Goal: Task Accomplishment & Management: Manage account settings

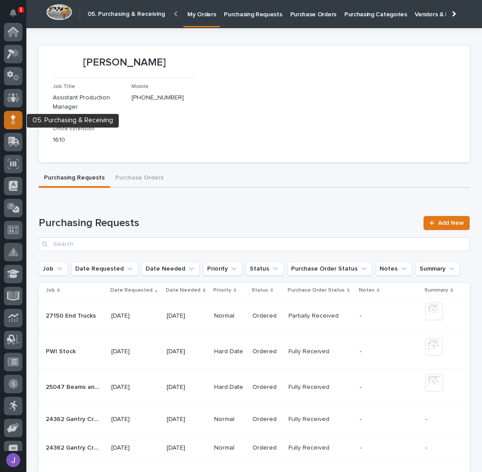
click at [15, 119] on icon at bounding box center [13, 120] width 5 height 10
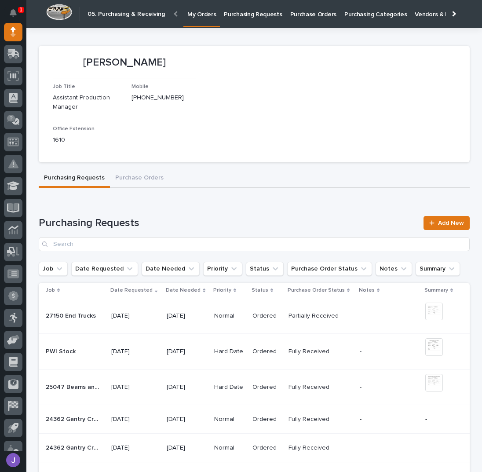
click at [241, 17] on p "Purchasing Requests" at bounding box center [253, 9] width 58 height 18
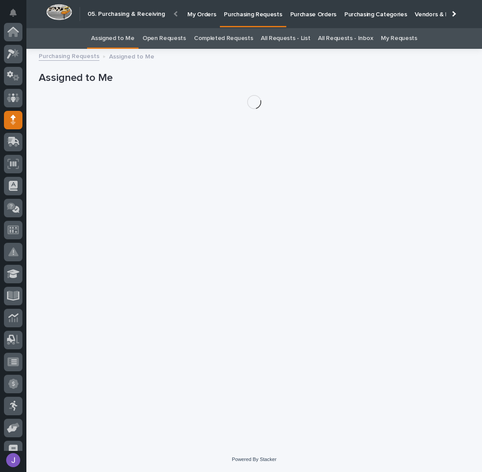
scroll to position [88, 0]
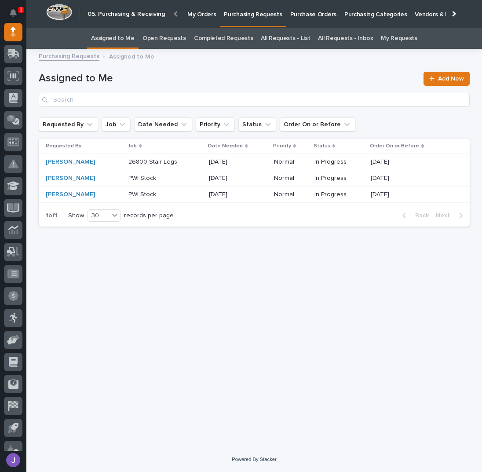
drag, startPoint x: 197, startPoint y: 76, endPoint x: 200, endPoint y: 66, distance: 10.2
click at [197, 76] on h1 "Assigned to Me" at bounding box center [229, 78] width 380 height 13
click at [302, 18] on p "Purchase Orders" at bounding box center [314, 9] width 46 height 18
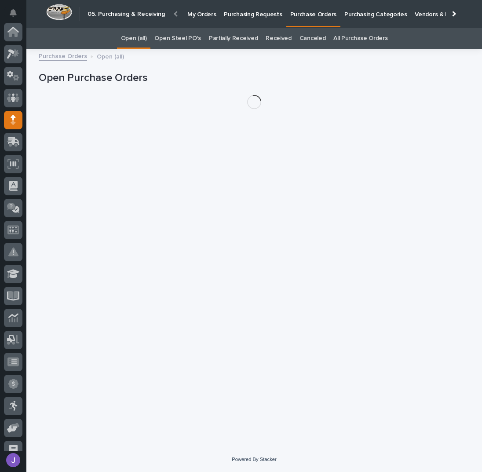
scroll to position [88, 0]
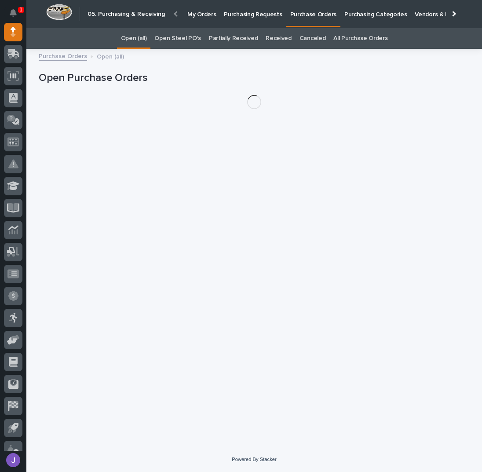
click at [195, 43] on link "Open Steel PO's" at bounding box center [178, 38] width 46 height 21
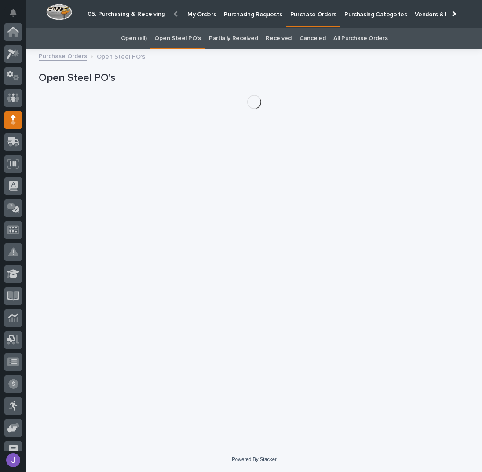
scroll to position [88, 0]
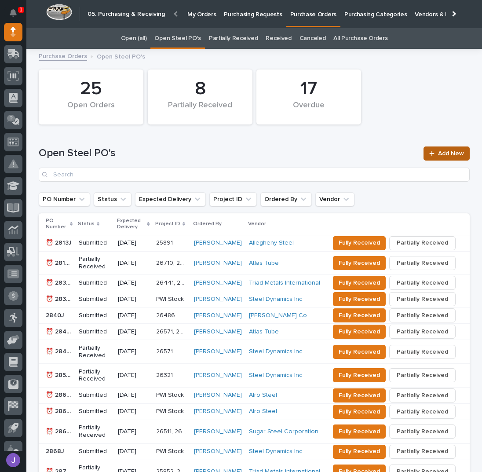
click at [444, 150] on link "Add New" at bounding box center [447, 154] width 46 height 14
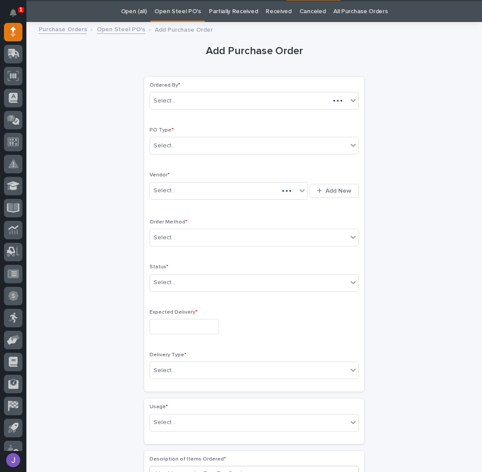
scroll to position [28, 0]
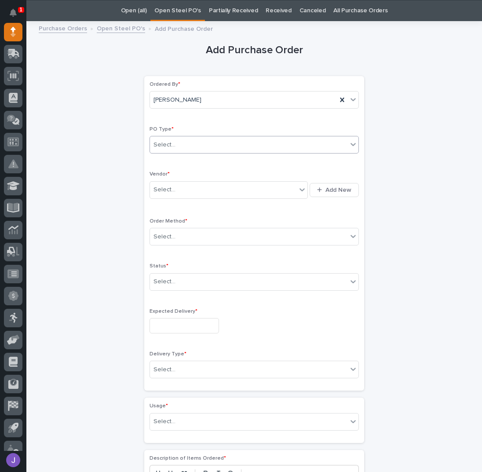
click at [177, 141] on input "text" at bounding box center [177, 144] width 1 height 7
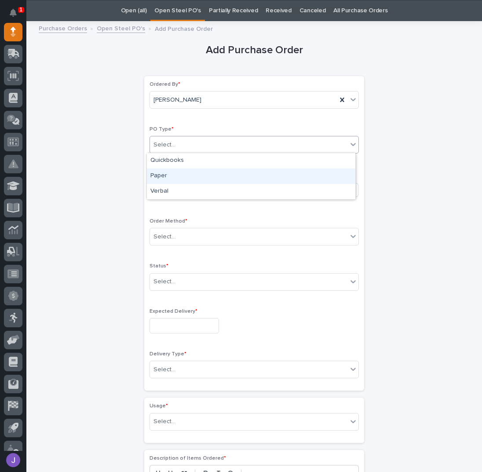
drag, startPoint x: 169, startPoint y: 168, endPoint x: 172, endPoint y: 195, distance: 27.0
click at [170, 174] on div "Paper" at bounding box center [251, 176] width 209 height 15
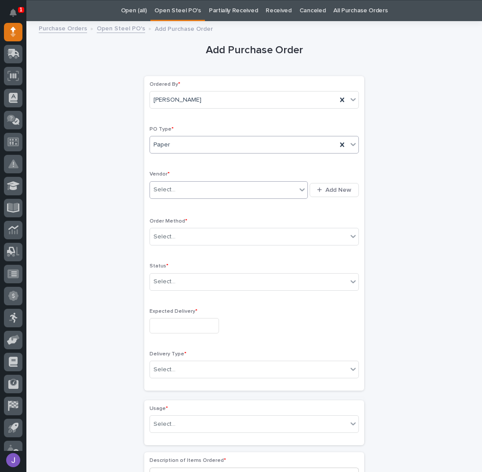
click at [170, 192] on div "Select..." at bounding box center [165, 189] width 22 height 9
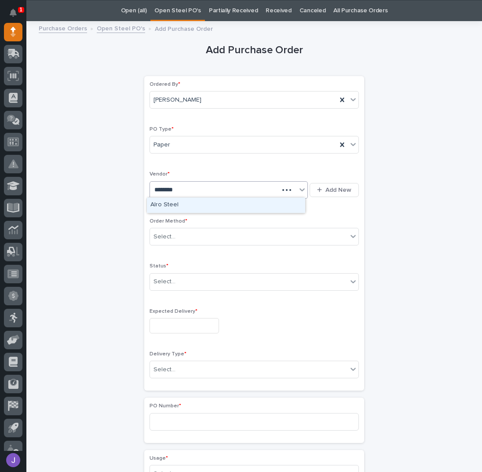
type input "*********"
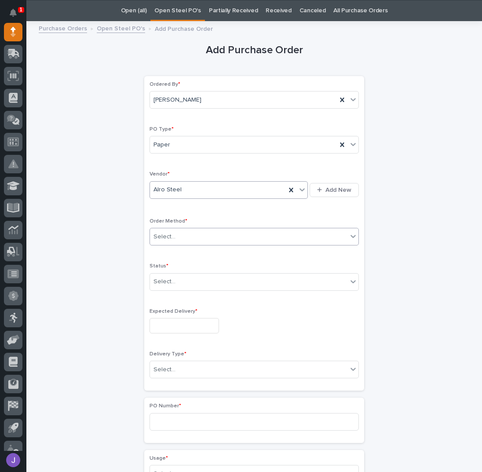
click at [170, 236] on div "Select..." at bounding box center [249, 237] width 198 height 15
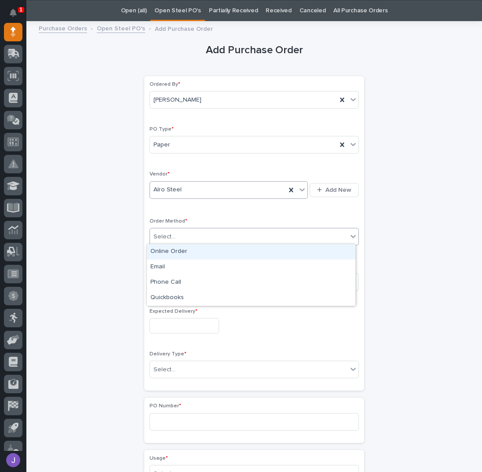
click at [161, 255] on div "Online Order" at bounding box center [251, 251] width 209 height 15
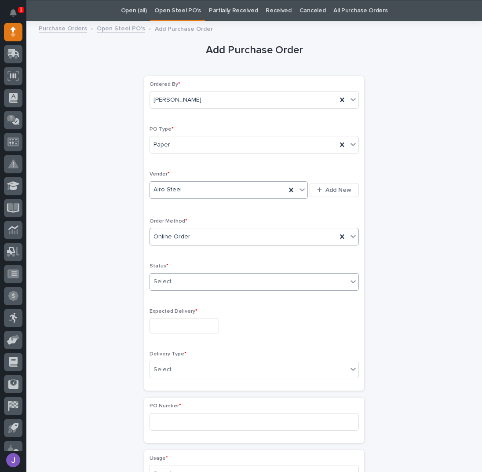
click at [157, 280] on div "Select..." at bounding box center [165, 281] width 22 height 9
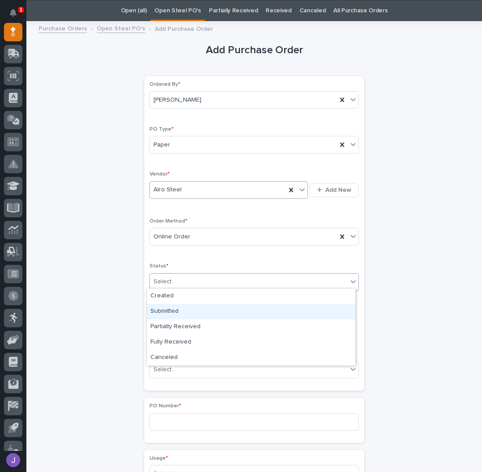
drag, startPoint x: 173, startPoint y: 302, endPoint x: 174, endPoint y: 311, distance: 9.0
click at [173, 307] on div "Submitted" at bounding box center [251, 311] width 209 height 15
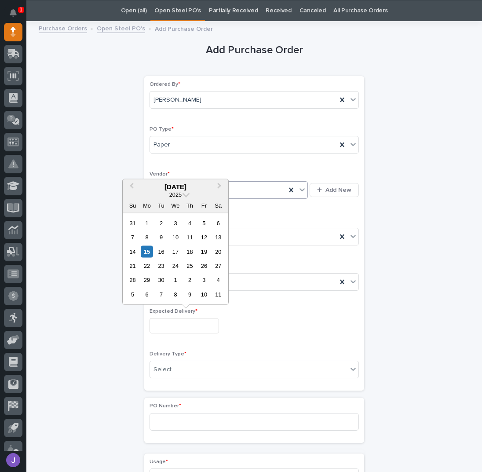
click at [176, 321] on input "text" at bounding box center [185, 325] width 70 height 15
click at [149, 252] on div "15" at bounding box center [147, 252] width 12 height 12
type input "**********"
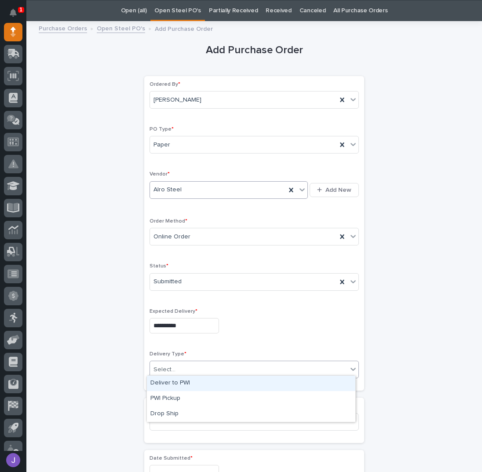
click at [173, 363] on div "Select..." at bounding box center [249, 370] width 198 height 15
click at [165, 387] on div "Deliver to PWI" at bounding box center [251, 383] width 209 height 15
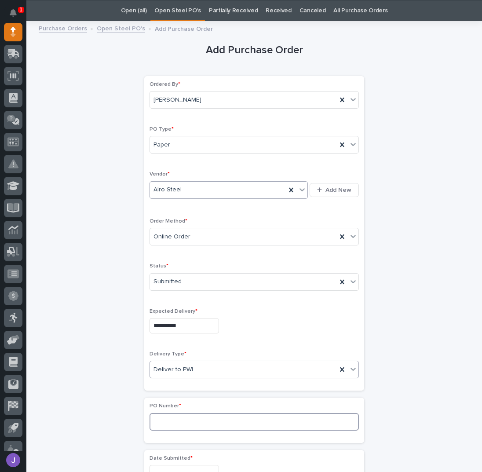
click at [166, 415] on input at bounding box center [255, 422] width 210 height 18
type input "2906J"
click at [101, 408] on div "**********" at bounding box center [254, 463] width 431 height 875
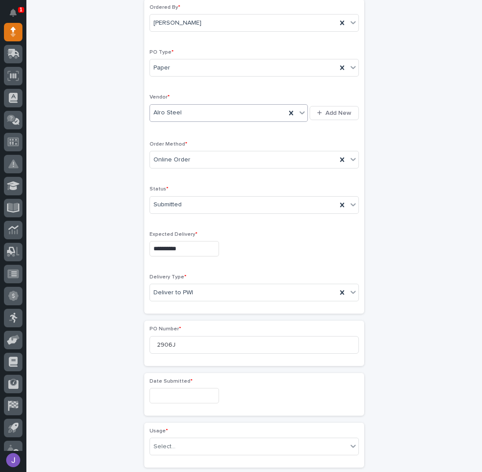
scroll to position [145, 0]
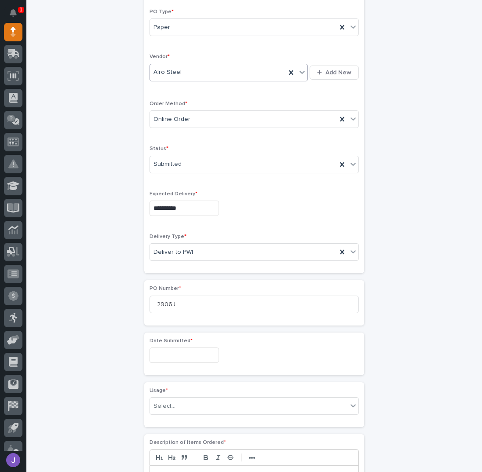
click at [161, 352] on input "text" at bounding box center [185, 355] width 70 height 15
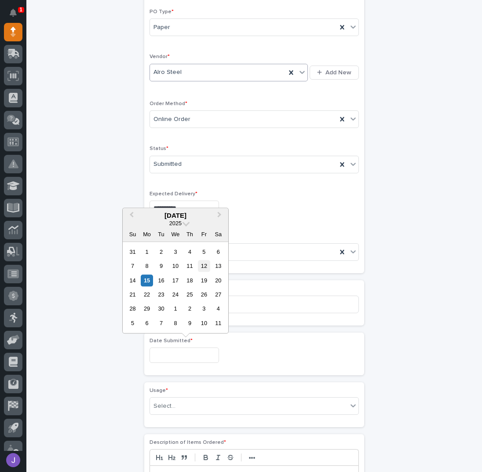
click at [202, 265] on div "12" at bounding box center [204, 266] width 12 height 12
type input "**********"
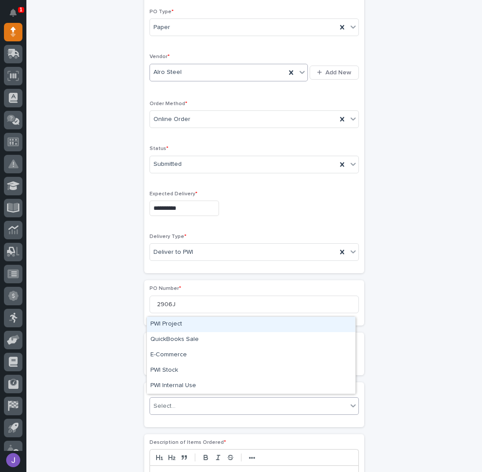
click at [168, 407] on div "Select..." at bounding box center [165, 406] width 22 height 9
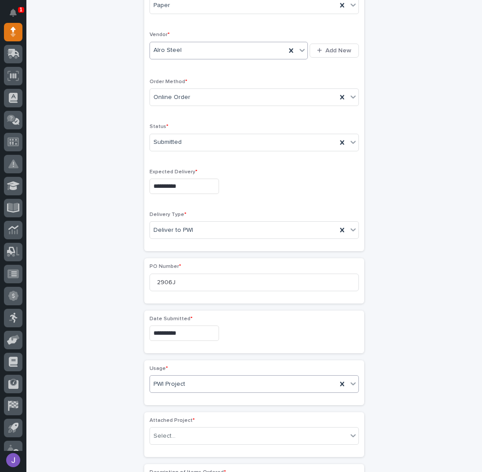
scroll to position [171, 0]
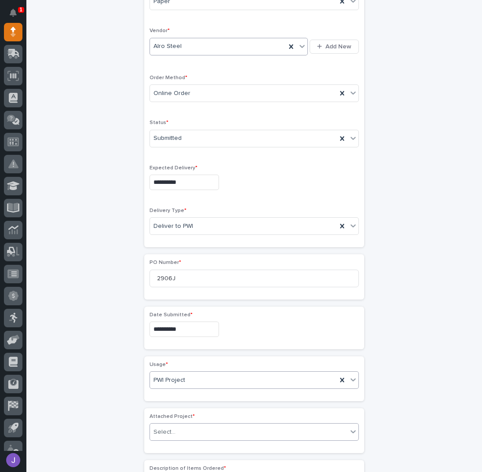
click at [166, 428] on div "Select..." at bounding box center [165, 432] width 22 height 9
type input "*****"
click at [70, 379] on div "**********" at bounding box center [254, 346] width 431 height 927
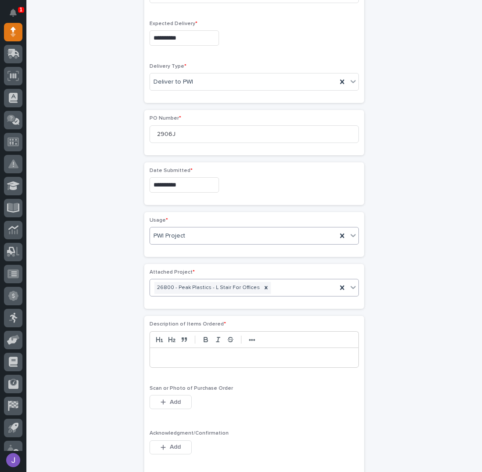
scroll to position [347, 0]
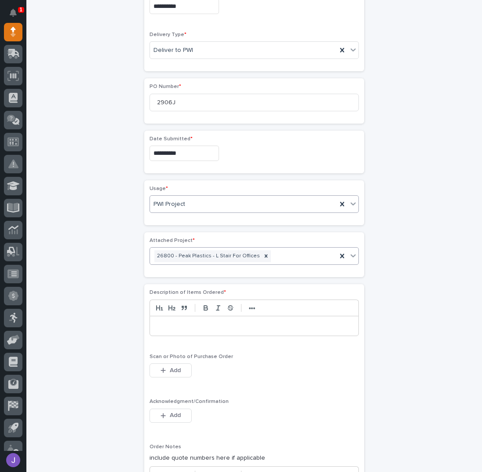
click at [173, 325] on p at bounding box center [254, 326] width 195 height 9
click at [162, 412] on icon "button" at bounding box center [163, 415] width 5 height 6
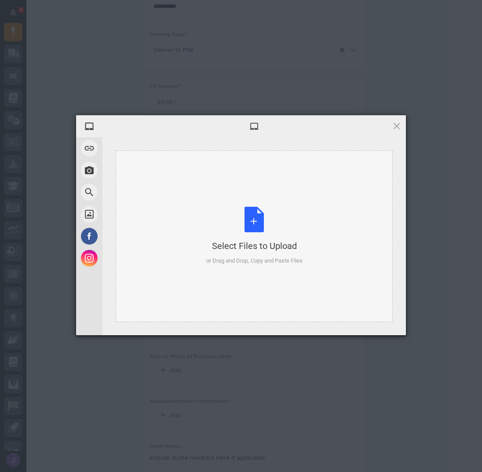
click at [245, 219] on div "Select Files to Upload or Drag and Drop, Copy and Paste Files" at bounding box center [254, 236] width 96 height 59
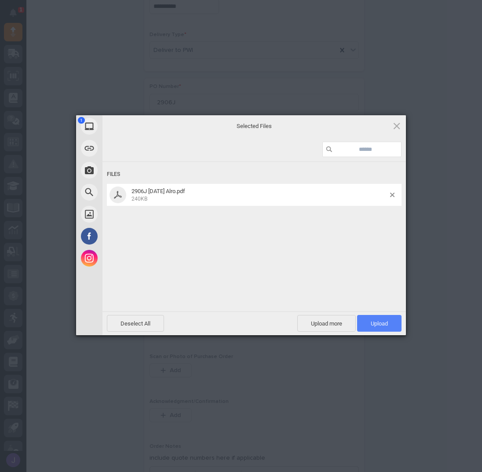
click at [374, 319] on span "Upload 1" at bounding box center [379, 323] width 44 height 17
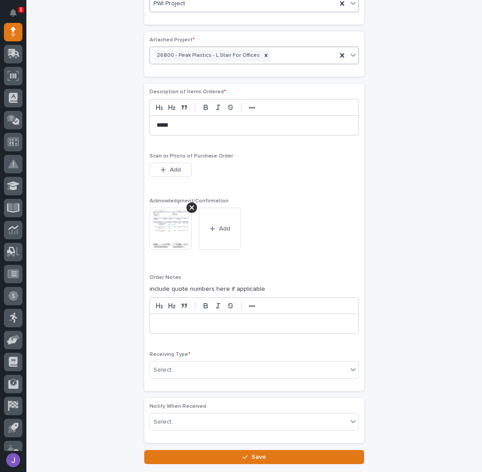
scroll to position [598, 0]
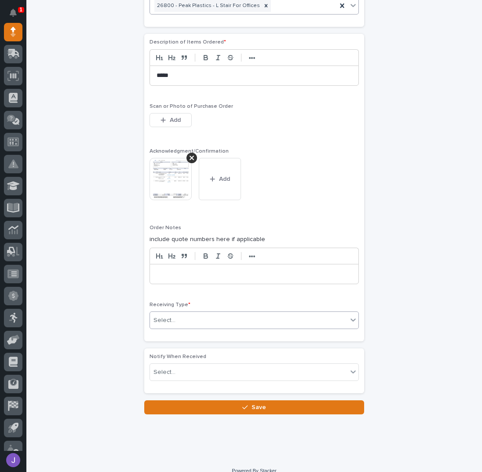
click at [168, 316] on div "Select..." at bounding box center [165, 320] width 22 height 9
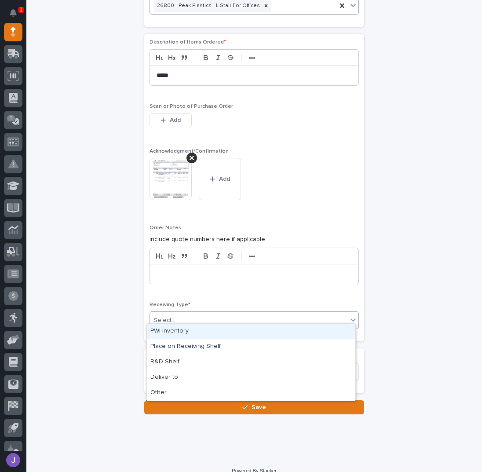
click at [168, 331] on div "PWI Inventory" at bounding box center [251, 331] width 209 height 15
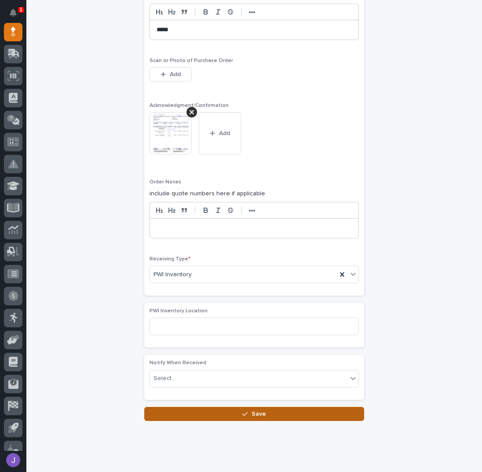
scroll to position [644, 0]
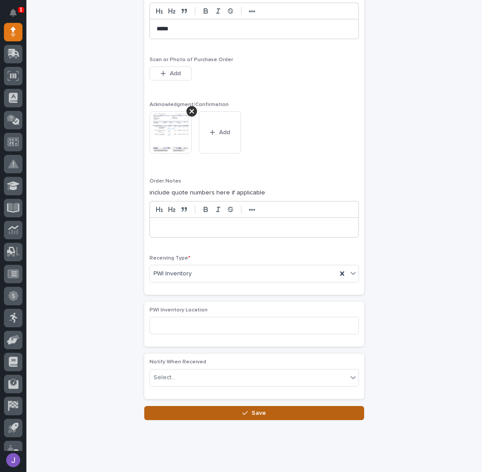
click at [206, 412] on button "Save" at bounding box center [254, 413] width 220 height 14
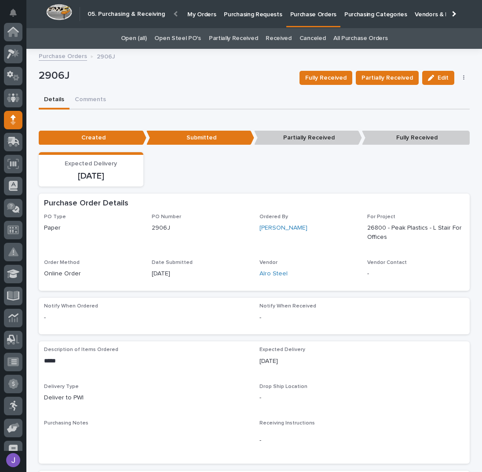
scroll to position [88, 0]
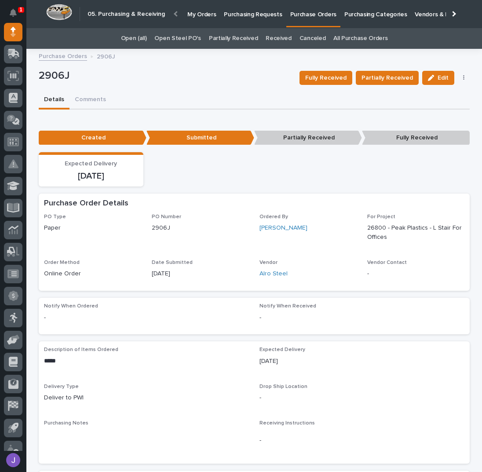
click at [173, 39] on link "Open Steel PO's" at bounding box center [178, 38] width 46 height 21
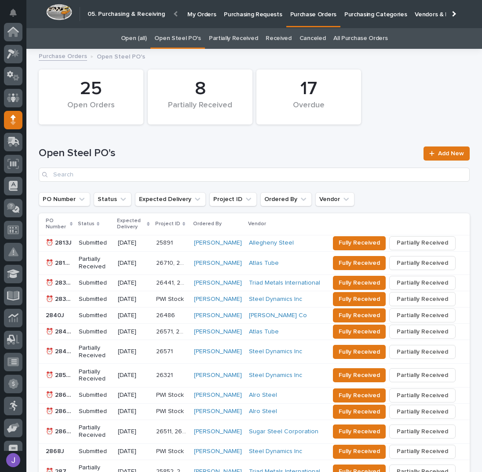
scroll to position [88, 0]
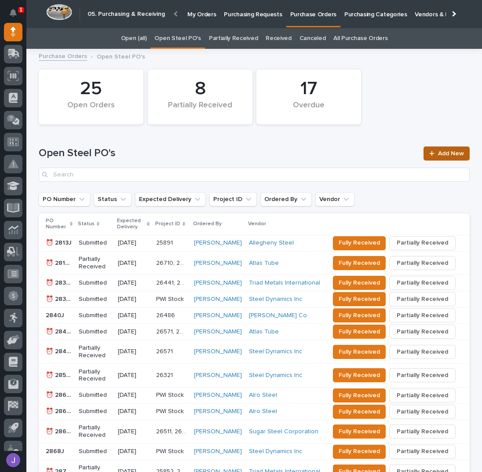
click at [435, 157] on link "Add New" at bounding box center [447, 154] width 46 height 14
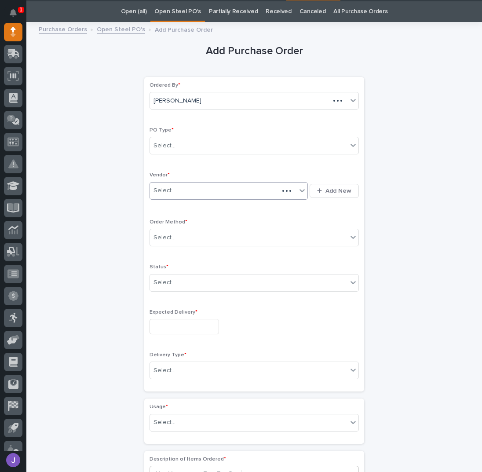
scroll to position [28, 0]
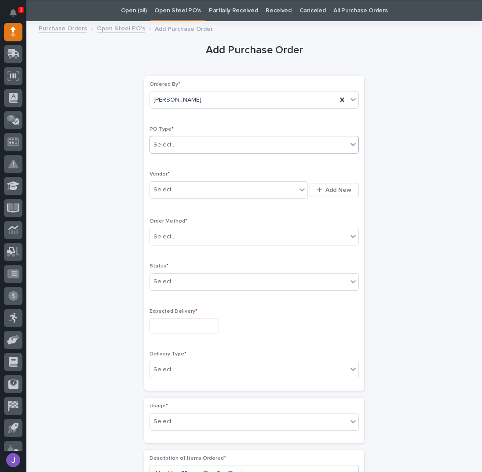
click at [205, 147] on div "Select..." at bounding box center [249, 145] width 198 height 15
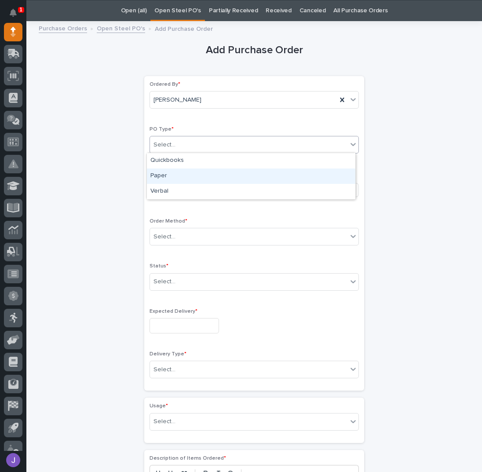
click at [169, 173] on div "Paper" at bounding box center [251, 176] width 209 height 15
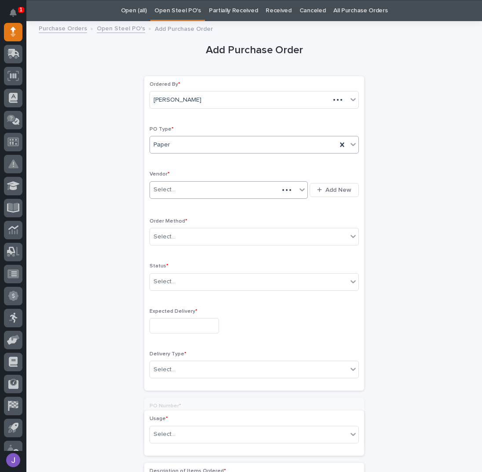
click at [165, 185] on div "Select..." at bounding box center [165, 189] width 22 height 9
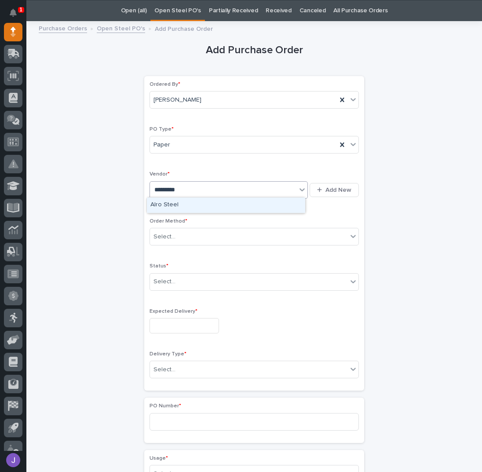
type input "**********"
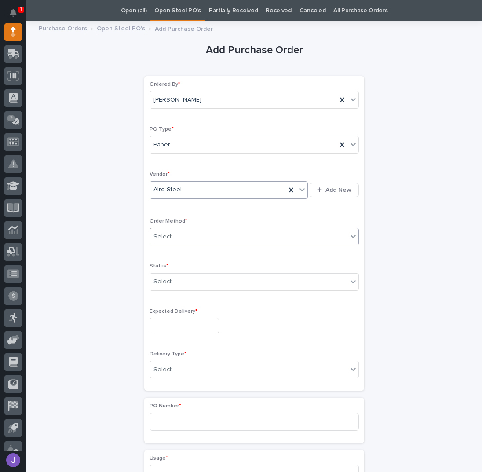
click at [164, 236] on div "Select..." at bounding box center [165, 236] width 22 height 9
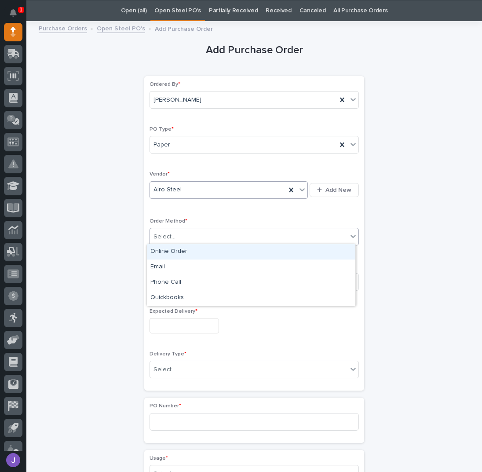
click at [164, 250] on div "Online Order" at bounding box center [251, 251] width 209 height 15
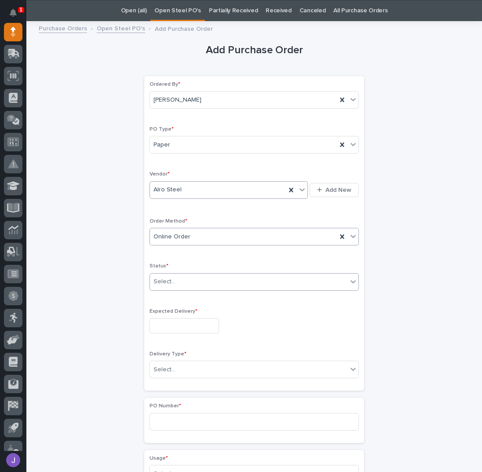
click at [165, 277] on div "Select..." at bounding box center [165, 281] width 22 height 9
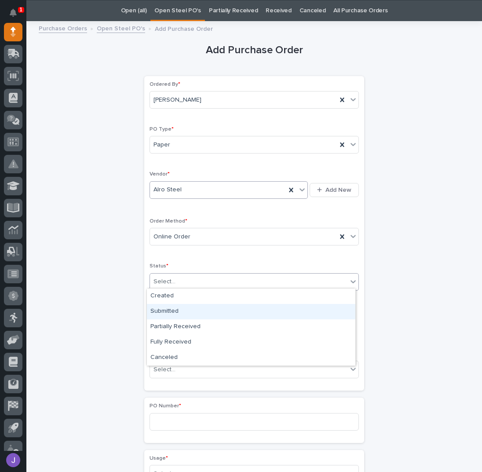
click at [168, 317] on div "Submitted" at bounding box center [251, 311] width 209 height 15
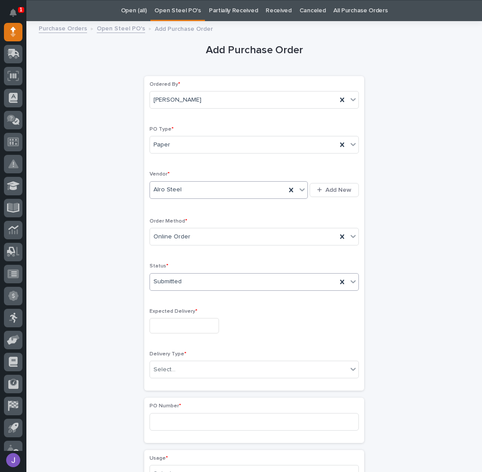
click at [167, 331] on input "text" at bounding box center [185, 325] width 70 height 15
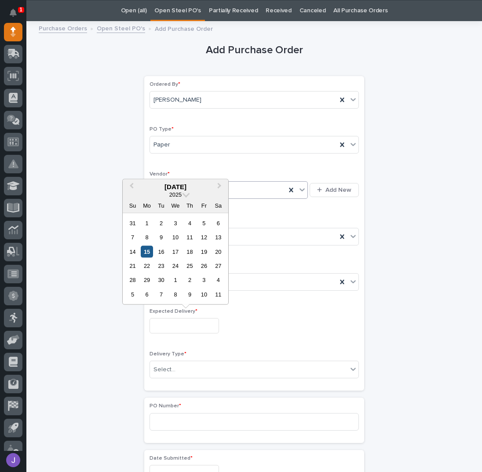
click at [149, 254] on div "15" at bounding box center [147, 252] width 12 height 12
type input "**********"
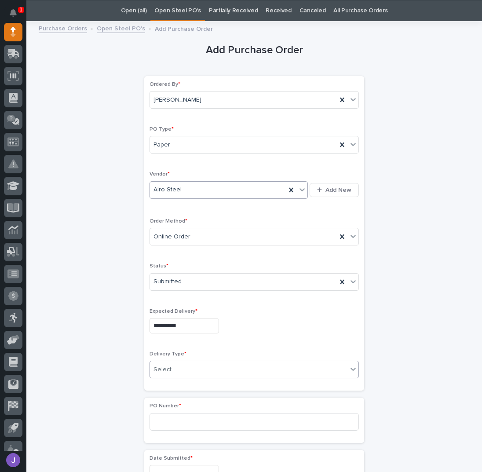
click at [170, 370] on div "Select..." at bounding box center [165, 369] width 22 height 9
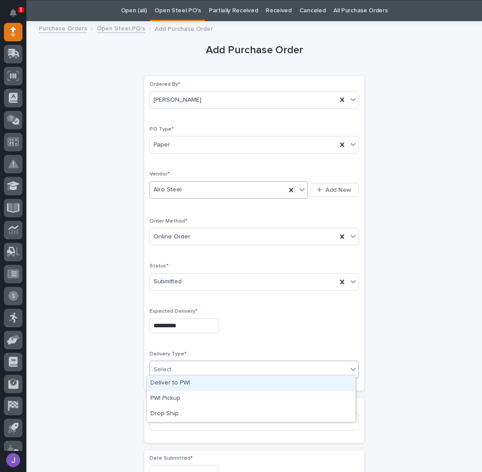
click at [172, 383] on div "Deliver to PWI" at bounding box center [251, 383] width 209 height 15
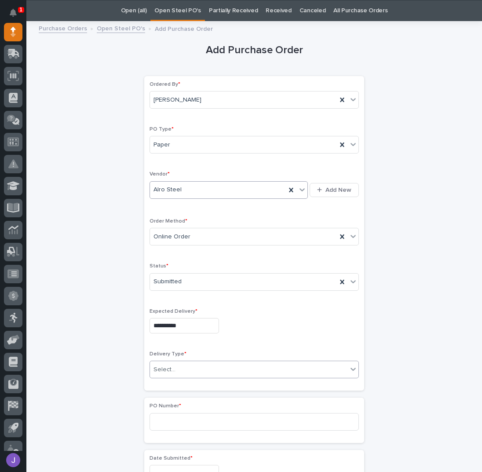
click at [133, 383] on div "**********" at bounding box center [254, 463] width 431 height 875
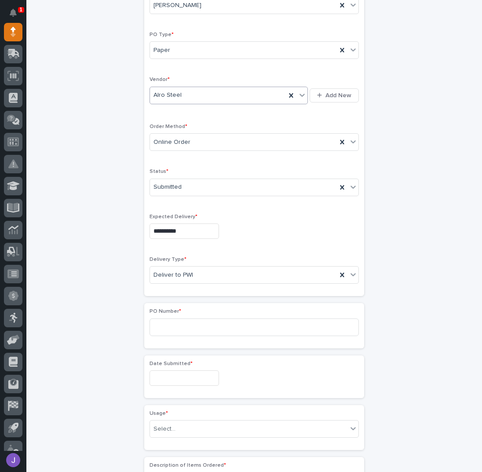
scroll to position [145, 0]
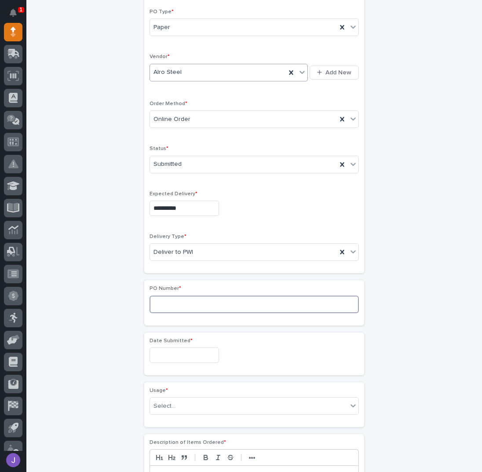
click at [170, 296] on input at bounding box center [255, 305] width 210 height 18
type input "2907J"
click at [79, 273] on div "**********" at bounding box center [254, 346] width 431 height 875
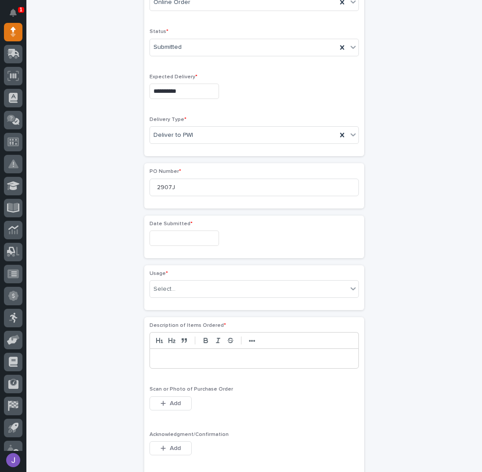
click at [168, 231] on input "text" at bounding box center [185, 238] width 70 height 15
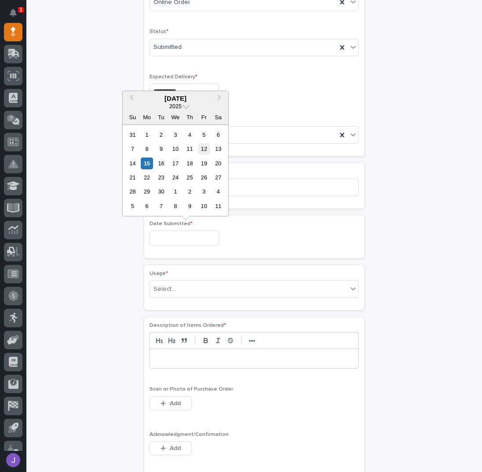
click at [203, 152] on div "12" at bounding box center [204, 149] width 12 height 12
type input "**********"
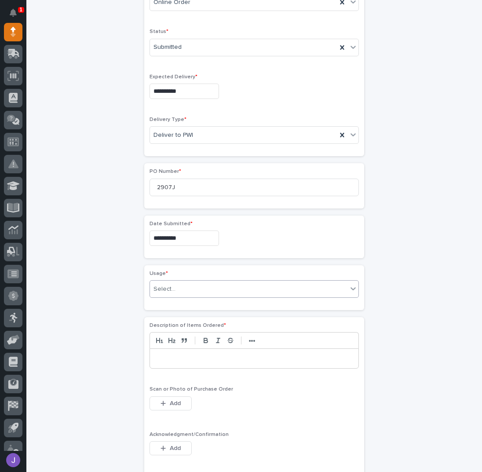
click at [181, 285] on div "Select..." at bounding box center [249, 289] width 198 height 15
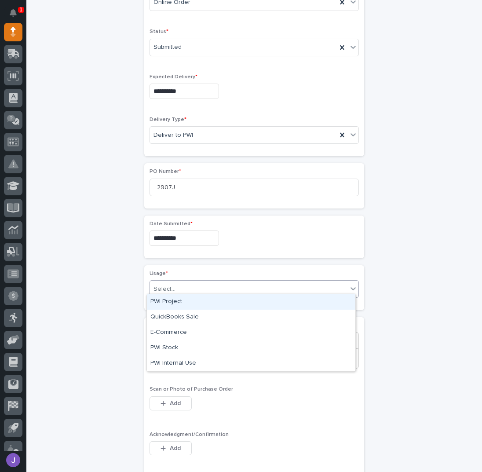
click at [178, 302] on div "PWI Project" at bounding box center [251, 302] width 209 height 15
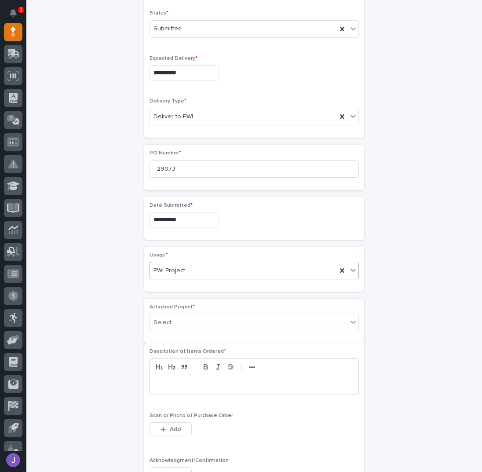
scroll to position [288, 0]
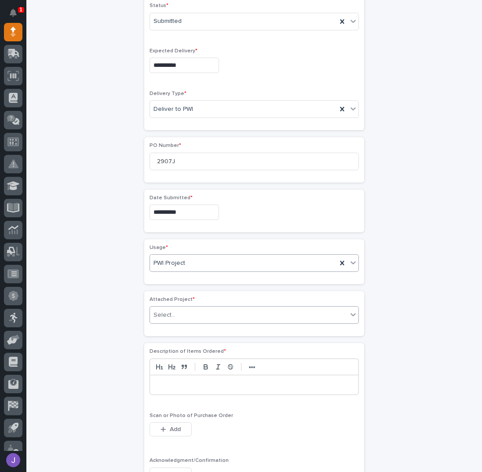
click at [174, 311] on div "Select..." at bounding box center [249, 315] width 198 height 15
type input "*****"
click at [177, 381] on p at bounding box center [254, 385] width 195 height 9
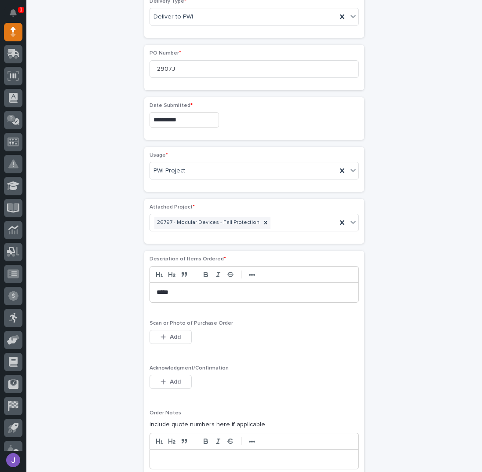
scroll to position [406, 0]
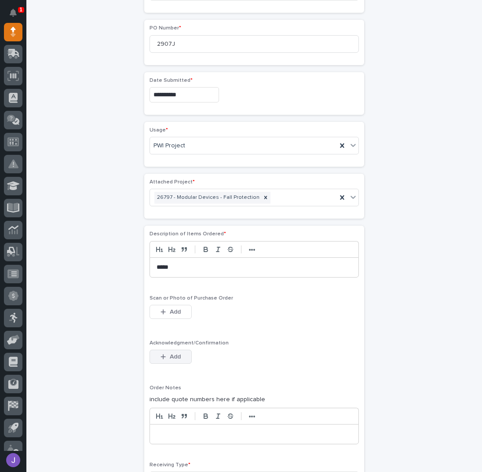
click at [175, 353] on span "Add" at bounding box center [175, 357] width 11 height 8
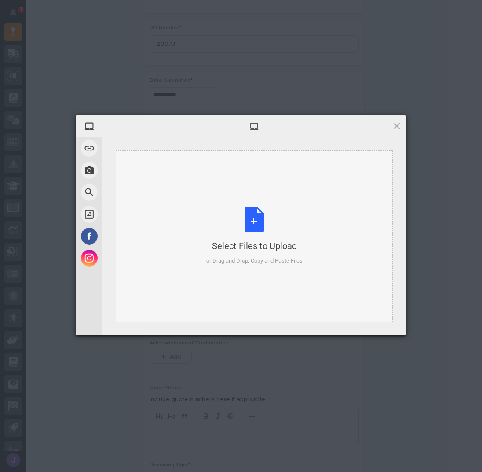
click at [261, 218] on div "Select Files to Upload or Drag and Drop, Copy and Paste Files" at bounding box center [254, 236] width 96 height 59
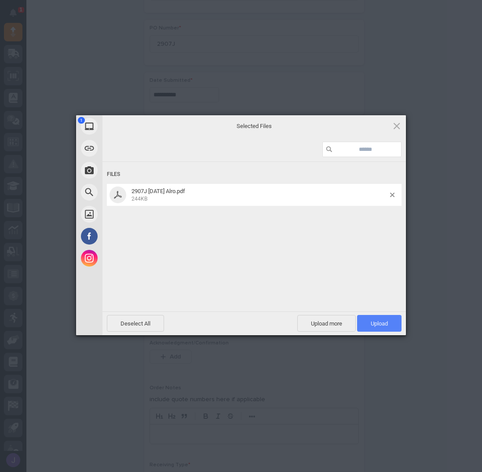
click at [376, 325] on span "Upload 1" at bounding box center [379, 323] width 17 height 7
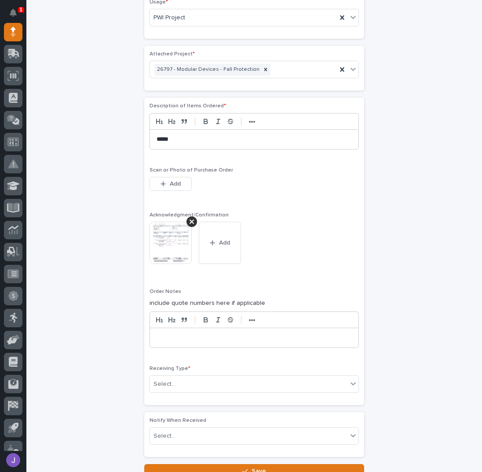
scroll to position [598, 0]
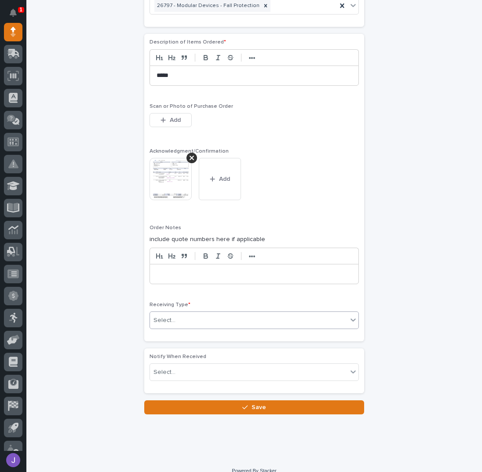
click at [169, 320] on div "Select..." at bounding box center [249, 320] width 198 height 15
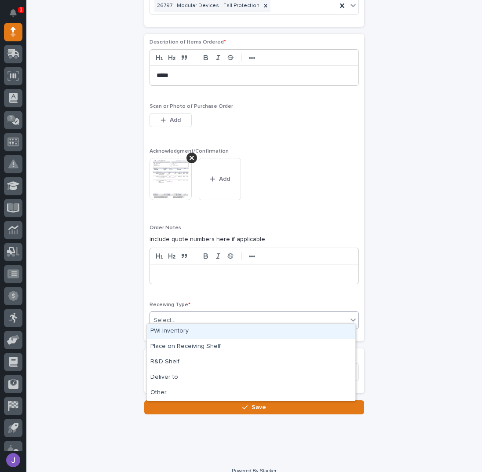
click at [165, 330] on div "PWI Inventory" at bounding box center [251, 331] width 209 height 15
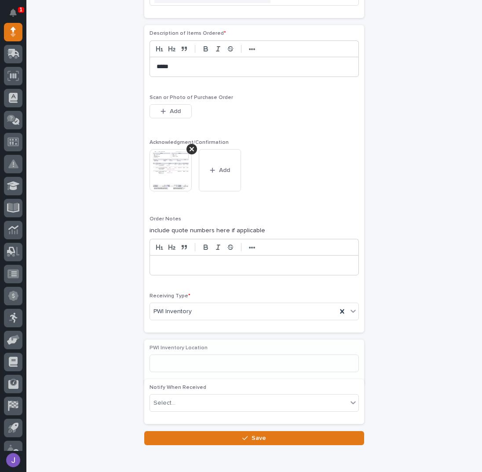
scroll to position [609, 0]
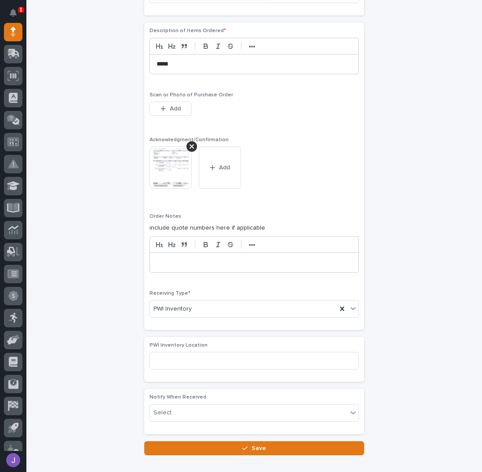
click at [214, 443] on button "Save" at bounding box center [254, 449] width 220 height 14
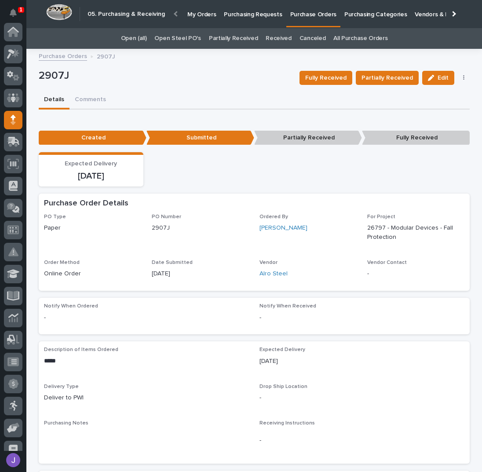
scroll to position [88, 0]
click at [257, 13] on p "Purchasing Requests" at bounding box center [253, 9] width 58 height 18
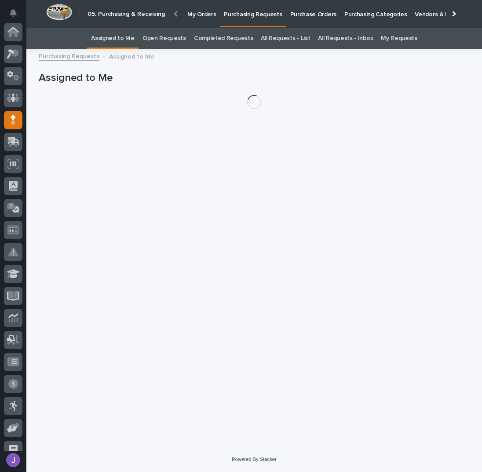
scroll to position [88, 0]
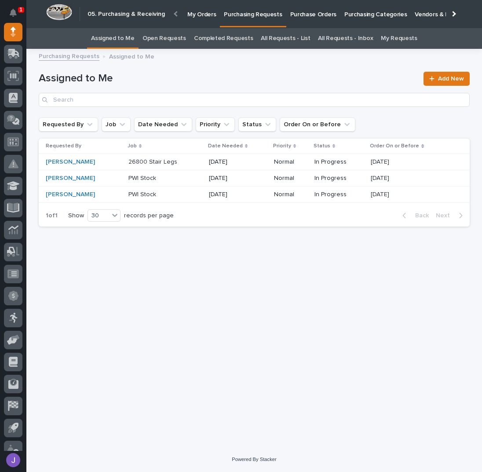
click at [174, 166] on div "26800 Stair Legs 26800 Stair Legs" at bounding box center [166, 162] width 74 height 15
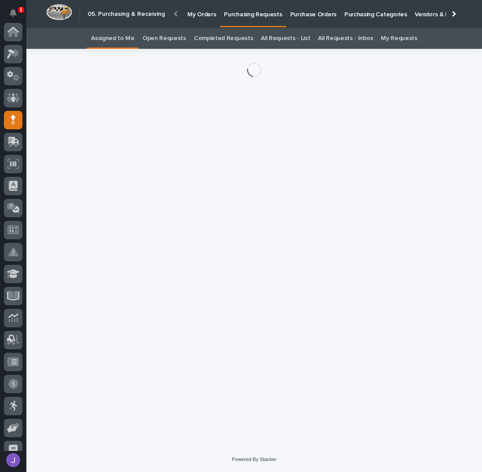
scroll to position [88, 0]
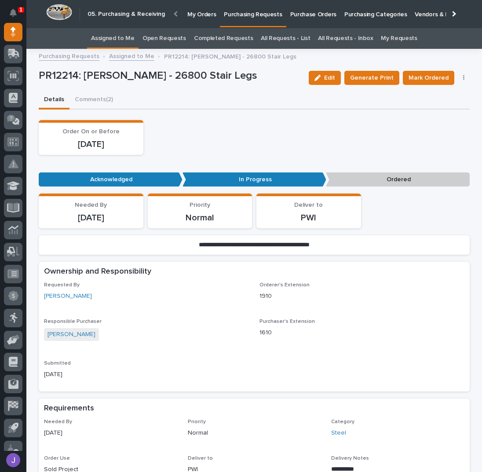
click at [459, 78] on button "button" at bounding box center [464, 78] width 12 height 6
click at [440, 106] on span "Edit Linked PO's" at bounding box center [435, 109] width 45 height 11
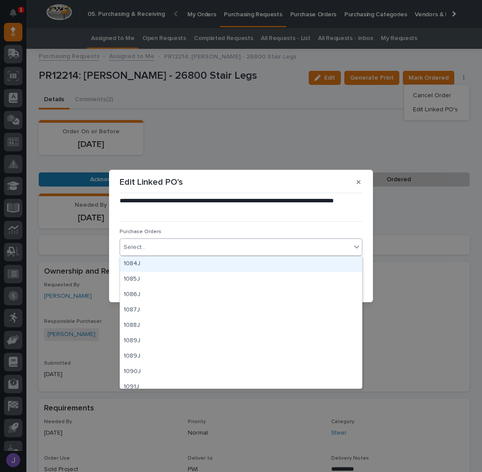
click at [181, 245] on div "Select..." at bounding box center [235, 247] width 231 height 15
type input "****"
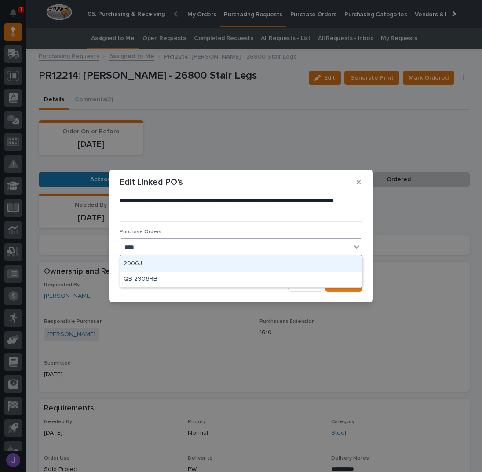
click at [225, 262] on div "2906J" at bounding box center [241, 264] width 242 height 15
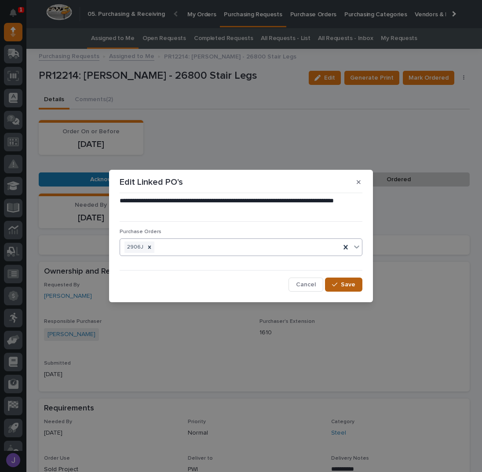
click at [342, 280] on button "Save" at bounding box center [343, 285] width 37 height 14
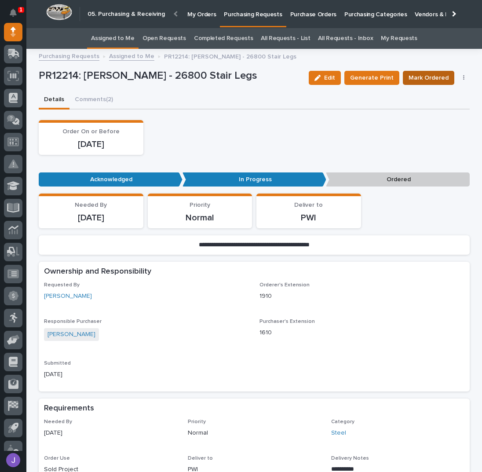
click at [426, 78] on span "Mark Ordered" at bounding box center [429, 78] width 40 height 11
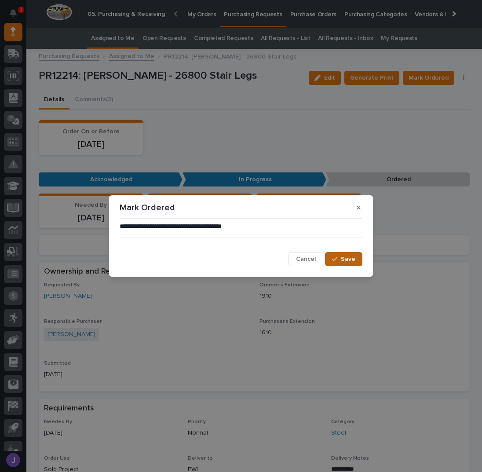
click at [346, 261] on span "Save" at bounding box center [348, 259] width 15 height 8
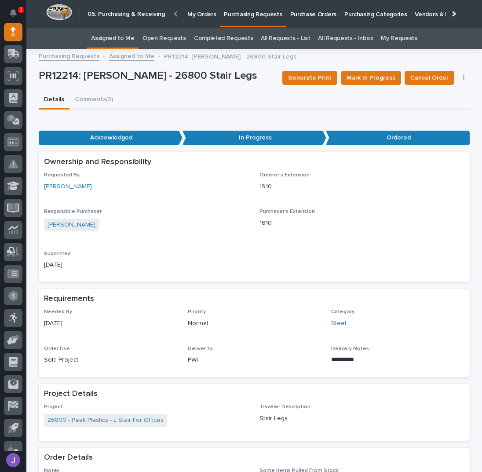
click at [124, 39] on link "Assigned to Me" at bounding box center [113, 38] width 44 height 21
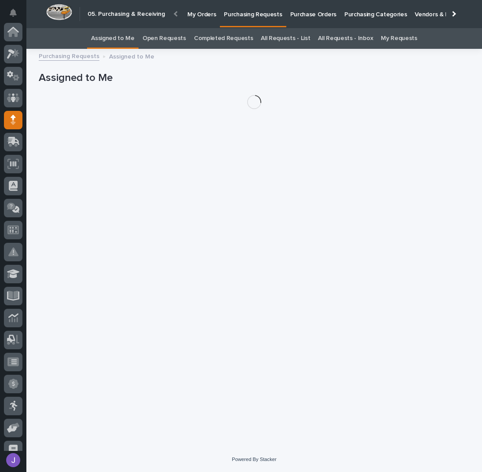
scroll to position [88, 0]
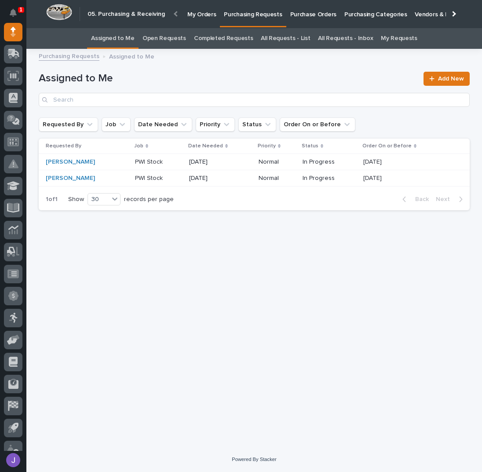
click at [163, 158] on p at bounding box center [158, 161] width 47 height 7
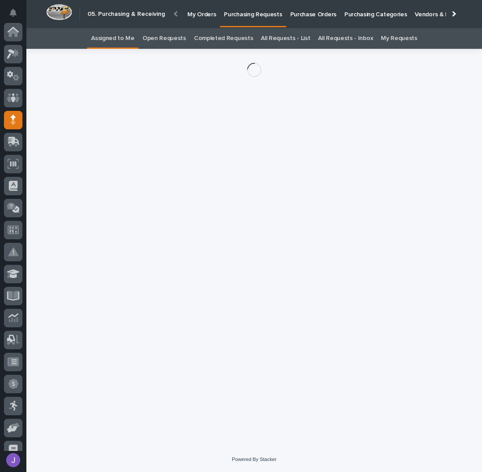
scroll to position [88, 0]
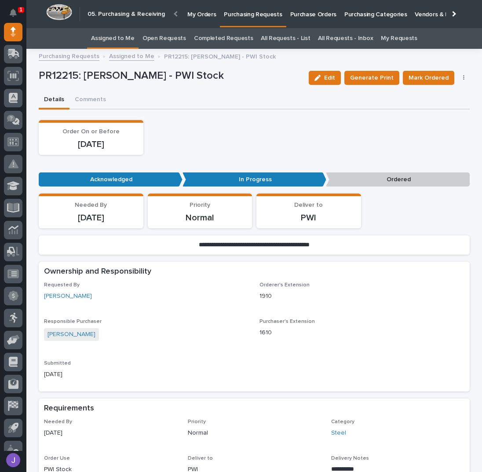
click at [464, 78] on icon "button" at bounding box center [465, 78] width 2 height 6
click at [439, 106] on span "Edit Linked PO's" at bounding box center [435, 109] width 45 height 11
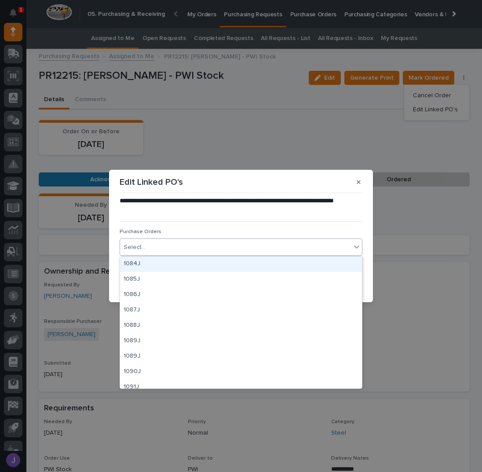
click at [168, 246] on div "Select..." at bounding box center [235, 247] width 231 height 15
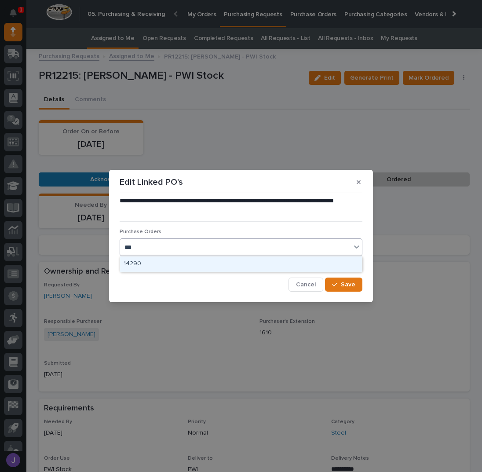
type input "****"
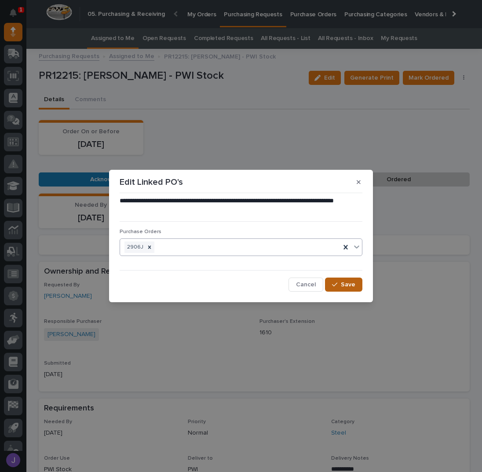
click at [350, 287] on span "Save" at bounding box center [348, 285] width 15 height 8
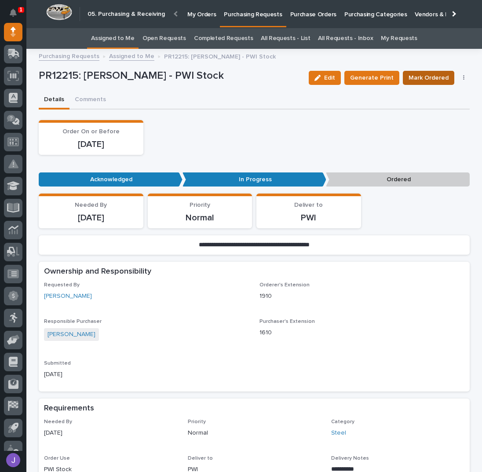
click at [427, 80] on span "Mark Ordered" at bounding box center [429, 78] width 40 height 11
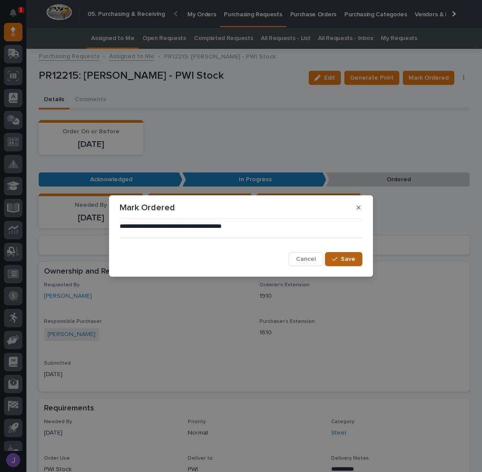
click at [342, 261] on button "Save" at bounding box center [343, 259] width 37 height 14
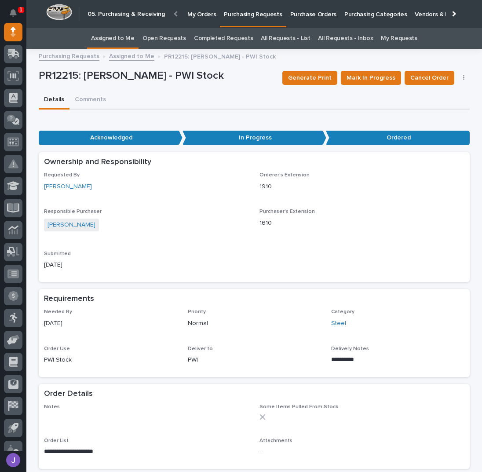
click at [132, 40] on link "Assigned to Me" at bounding box center [113, 38] width 44 height 21
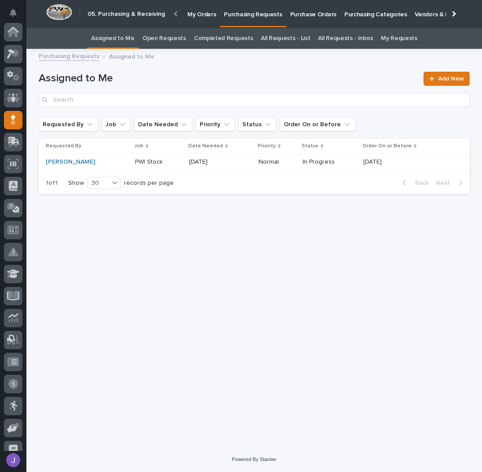
scroll to position [88, 0]
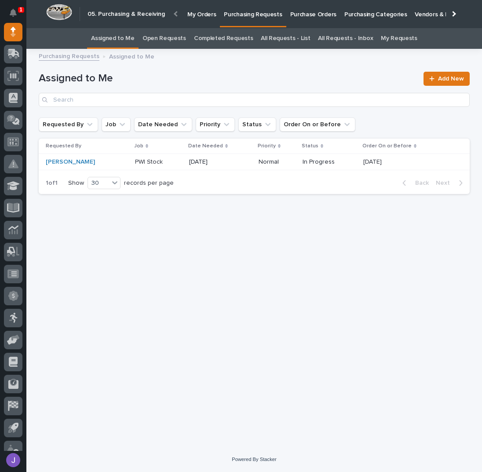
click at [152, 165] on p "PWI Stock" at bounding box center [149, 161] width 29 height 9
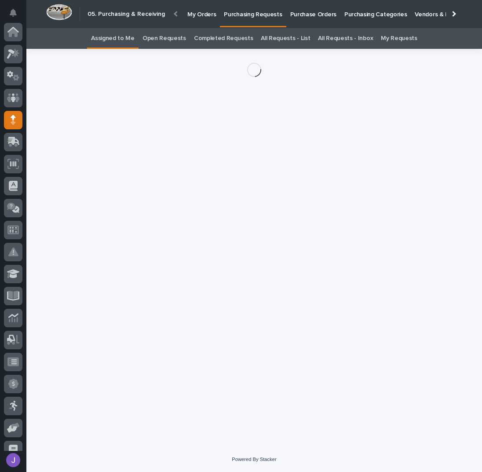
scroll to position [88, 0]
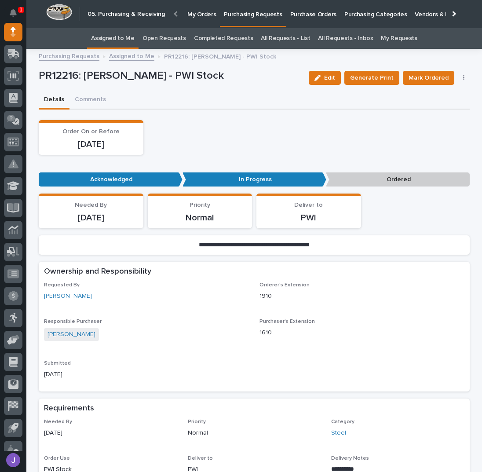
click at [459, 77] on button "button" at bounding box center [464, 78] width 12 height 6
click at [437, 103] on button "Edit Linked PO's" at bounding box center [437, 110] width 58 height 14
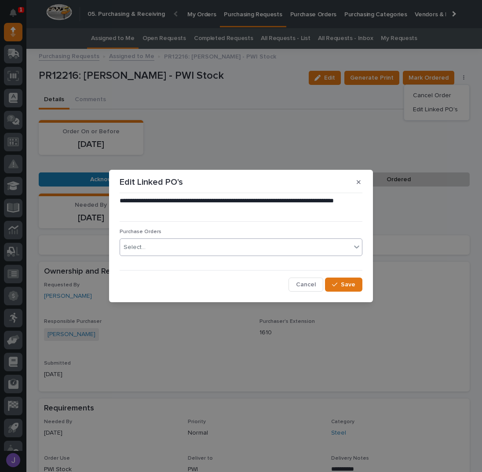
click at [182, 249] on div "Select..." at bounding box center [235, 247] width 231 height 15
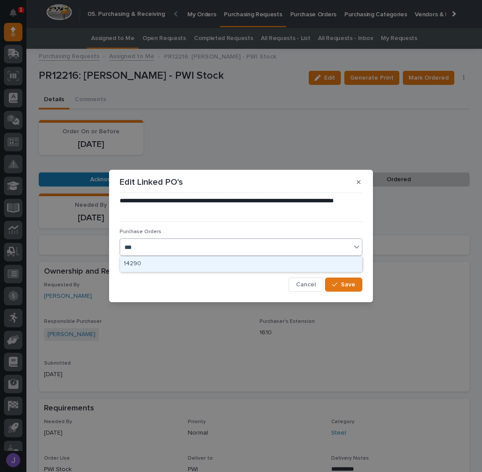
type input "****"
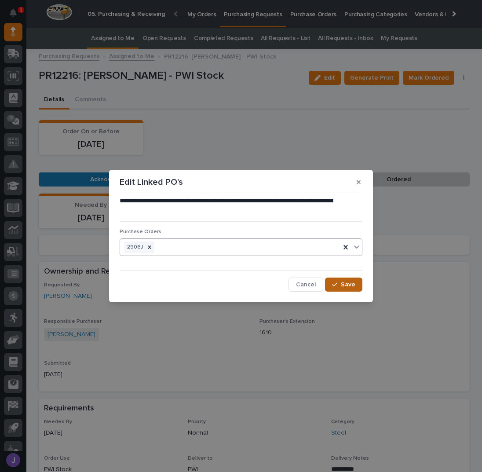
click at [341, 281] on button "Save" at bounding box center [343, 285] width 37 height 14
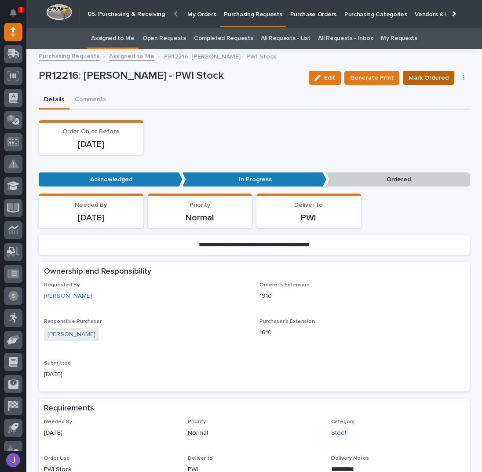
click at [429, 80] on span "Mark Ordered" at bounding box center [429, 78] width 40 height 11
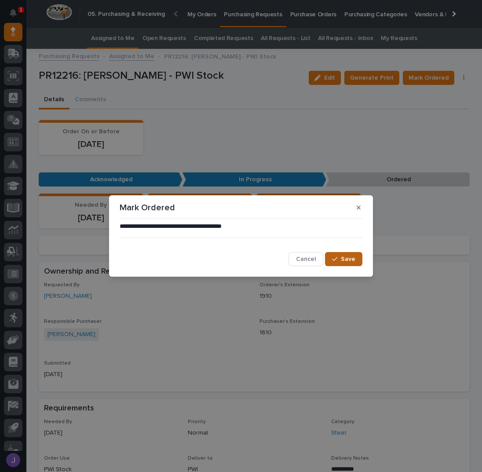
click at [332, 261] on button "Save" at bounding box center [343, 259] width 37 height 14
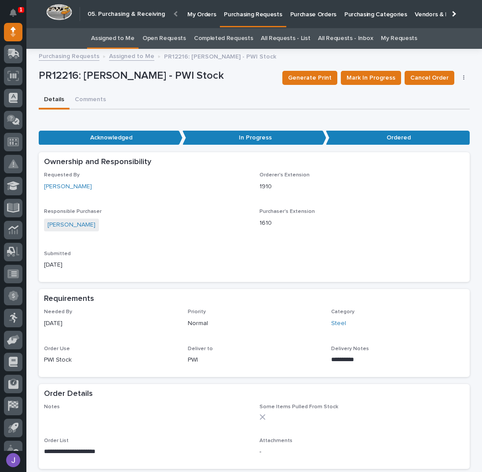
click at [123, 41] on link "Assigned to Me" at bounding box center [113, 38] width 44 height 21
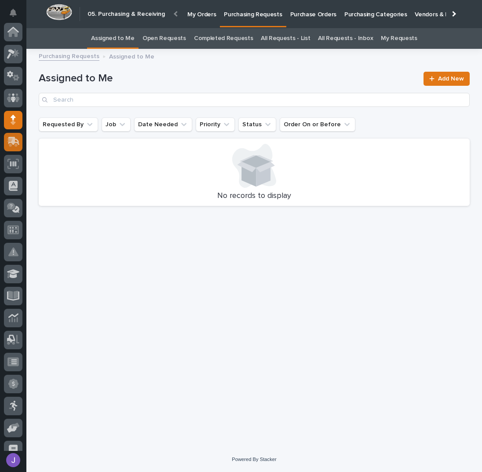
scroll to position [88, 0]
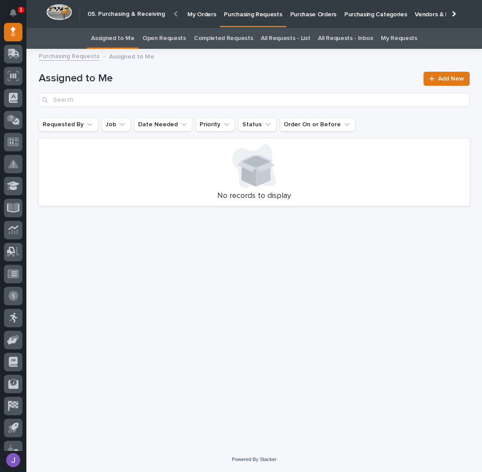
click at [298, 15] on p "Purchase Orders" at bounding box center [314, 9] width 46 height 18
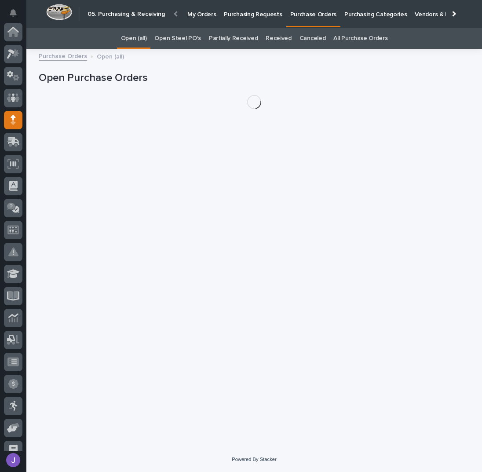
scroll to position [88, 0]
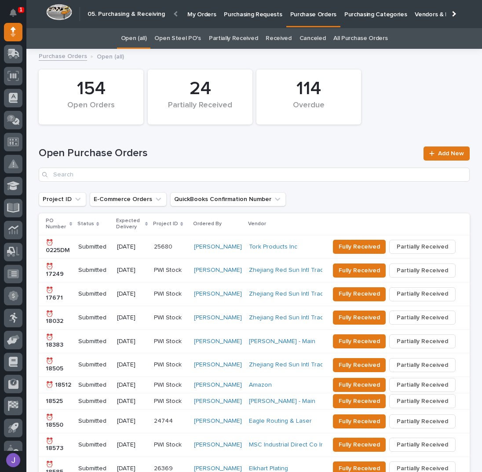
click at [177, 39] on link "Open Steel PO's" at bounding box center [178, 38] width 46 height 21
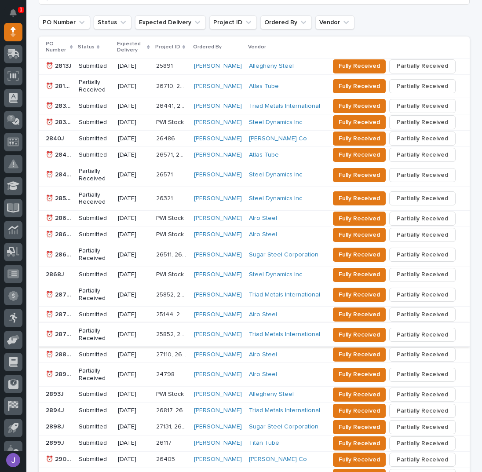
scroll to position [235, 0]
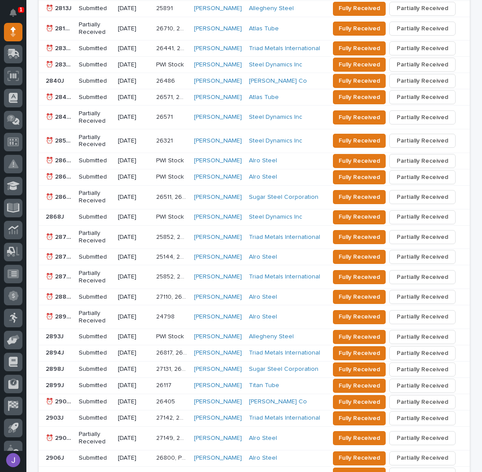
click at [178, 80] on p at bounding box center [171, 80] width 31 height 7
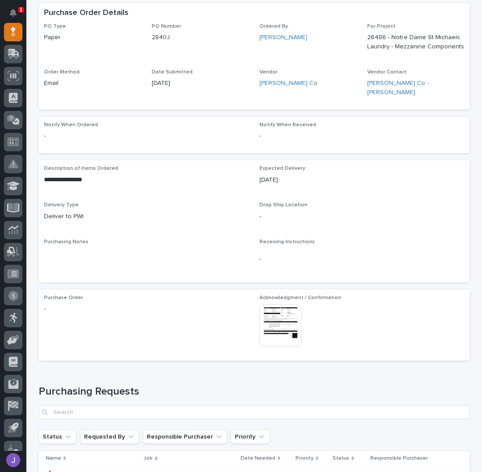
scroll to position [208, 0]
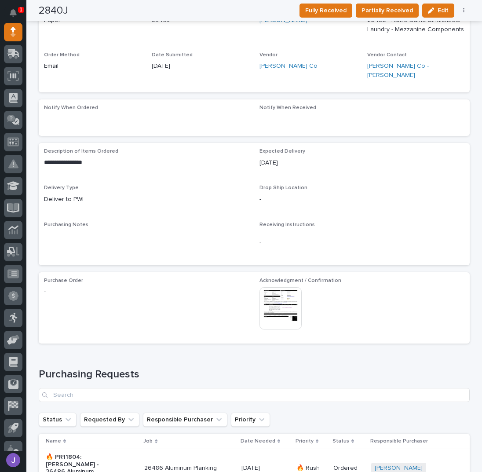
click at [291, 296] on img at bounding box center [281, 308] width 42 height 42
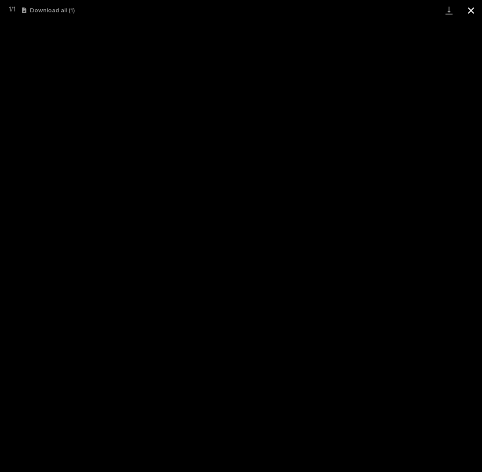
click at [474, 11] on button "Close gallery" at bounding box center [471, 10] width 22 height 21
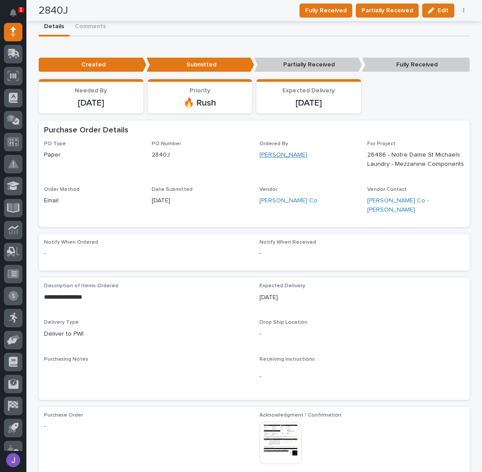
scroll to position [0, 0]
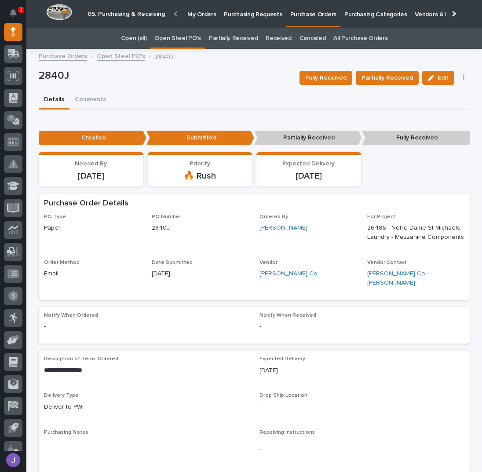
click at [198, 36] on link "Open Steel PO's" at bounding box center [178, 38] width 46 height 21
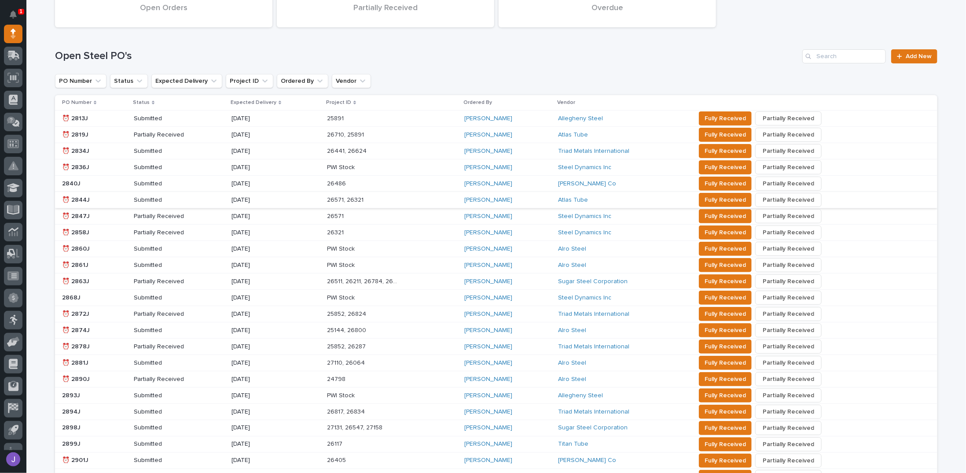
scroll to position [176, 0]
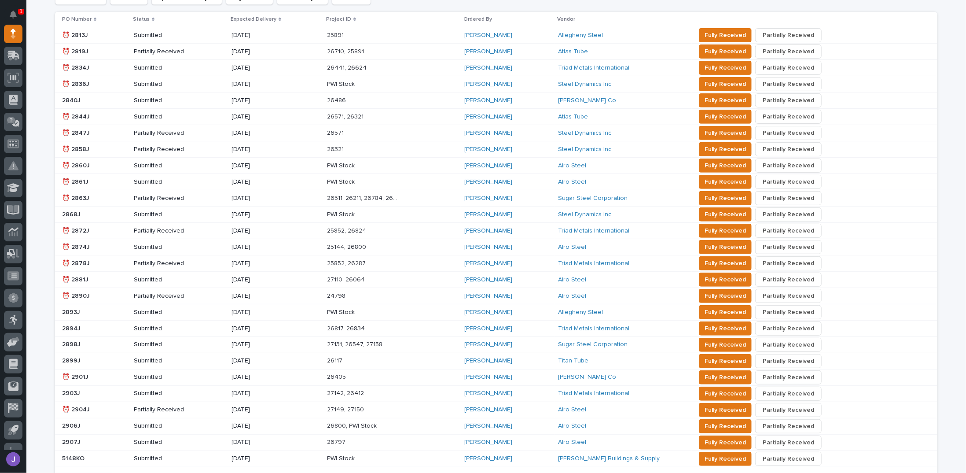
click at [279, 39] on div "[DATE]" at bounding box center [276, 35] width 88 height 15
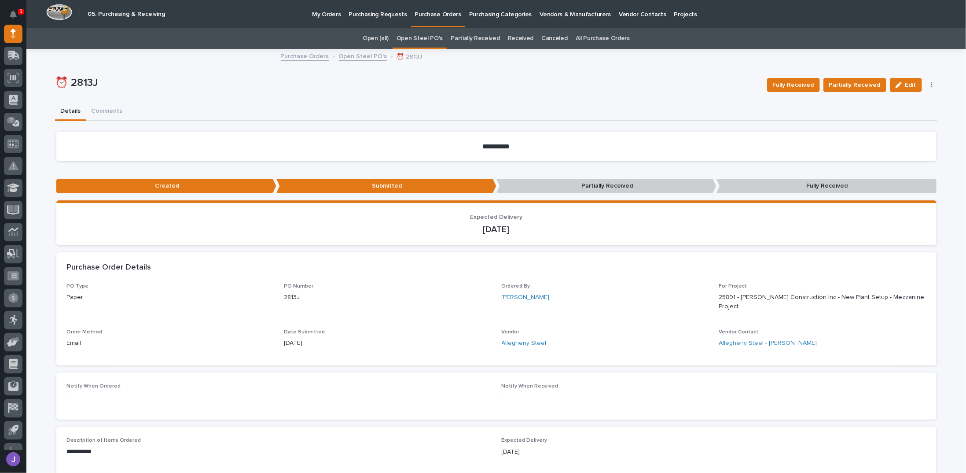
click at [349, 58] on link "Open Steel PO's" at bounding box center [363, 56] width 48 height 10
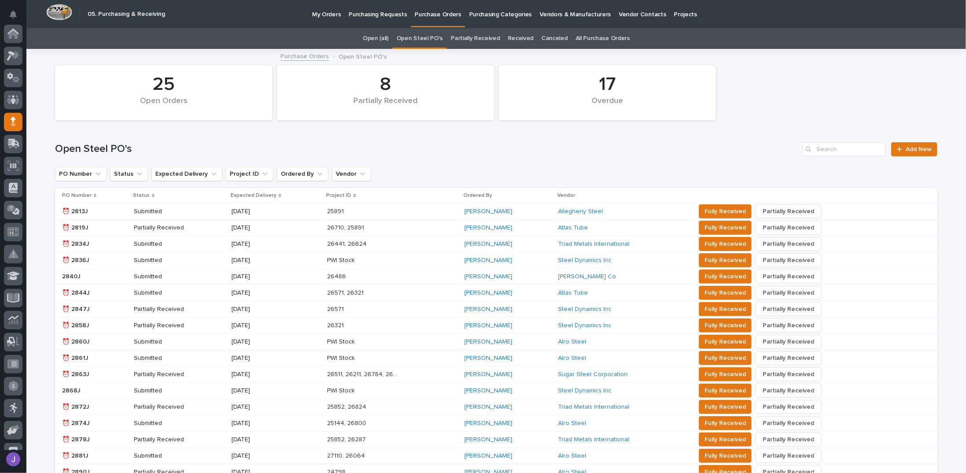
scroll to position [88, 0]
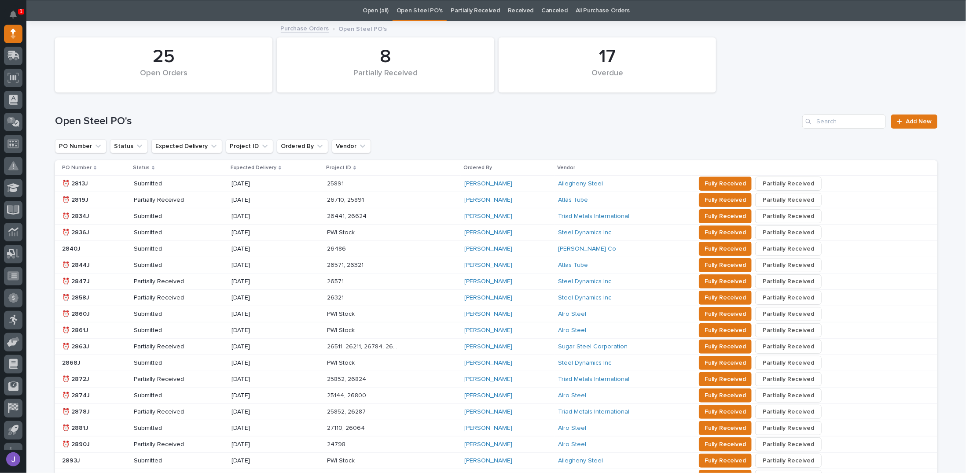
click at [114, 204] on div "⏰ 2819J ⏰ 2819J" at bounding box center [94, 200] width 65 height 15
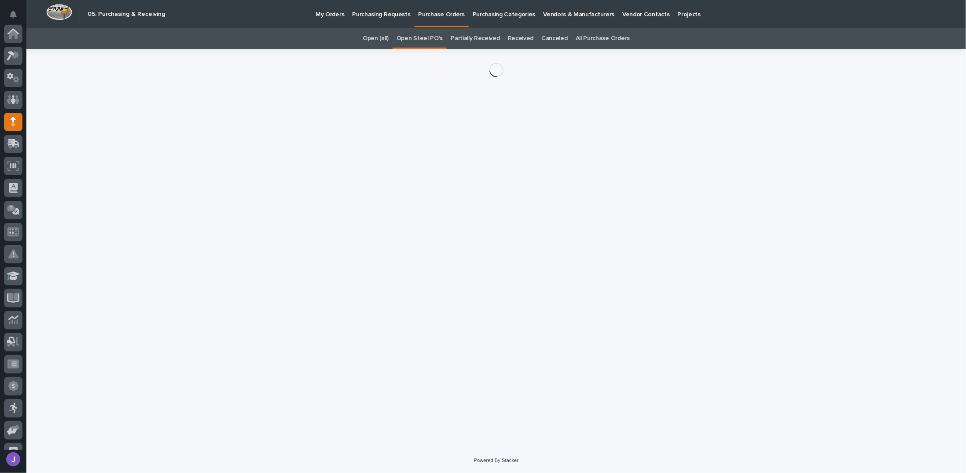
scroll to position [88, 0]
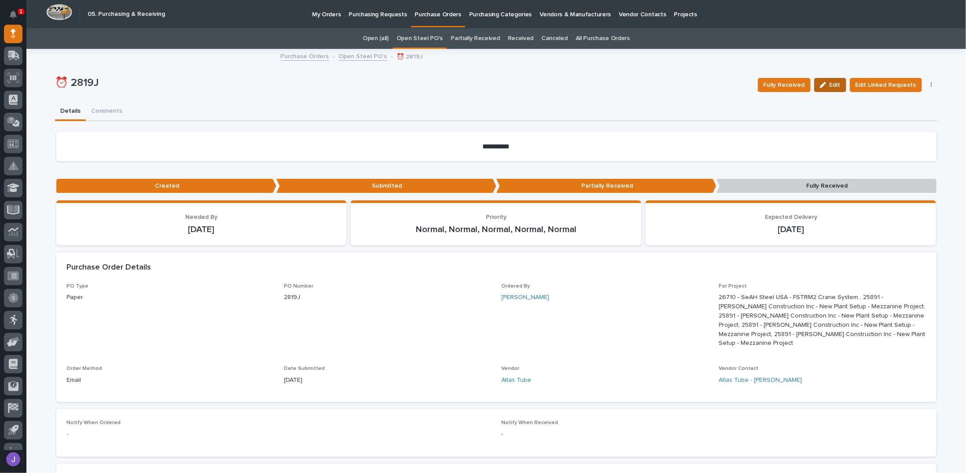
click at [825, 86] on icon "button" at bounding box center [823, 85] width 6 height 6
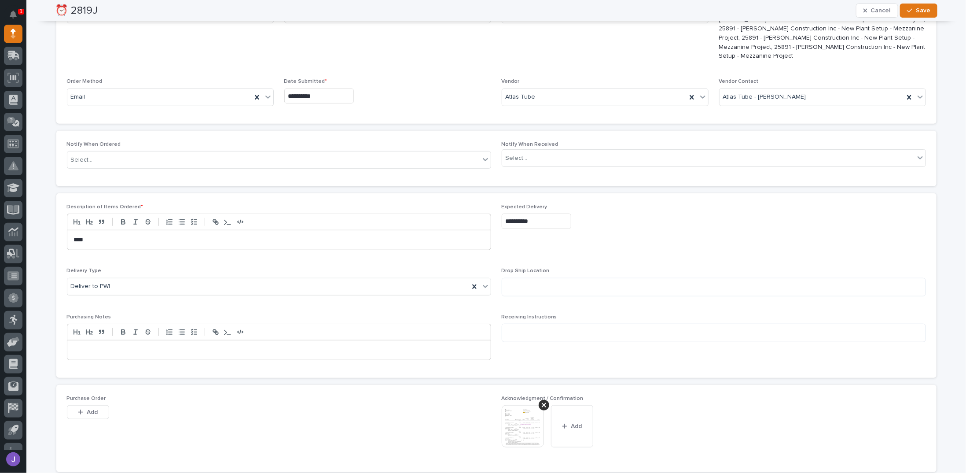
scroll to position [293, 0]
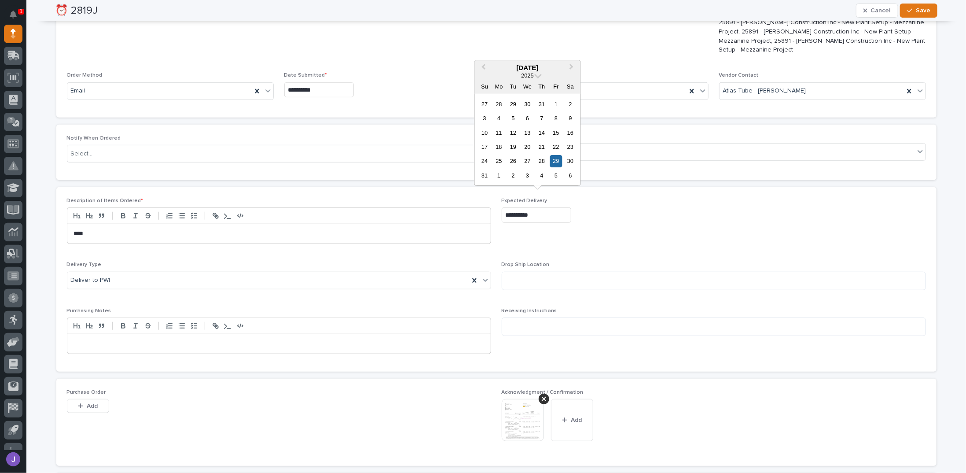
click at [546, 207] on input "**********" at bounding box center [537, 214] width 70 height 15
click at [572, 70] on button "Next Month" at bounding box center [573, 68] width 14 height 14
click at [500, 131] on div "15" at bounding box center [499, 133] width 12 height 12
type input "**********"
click at [924, 7] on span "Save" at bounding box center [923, 11] width 15 height 8
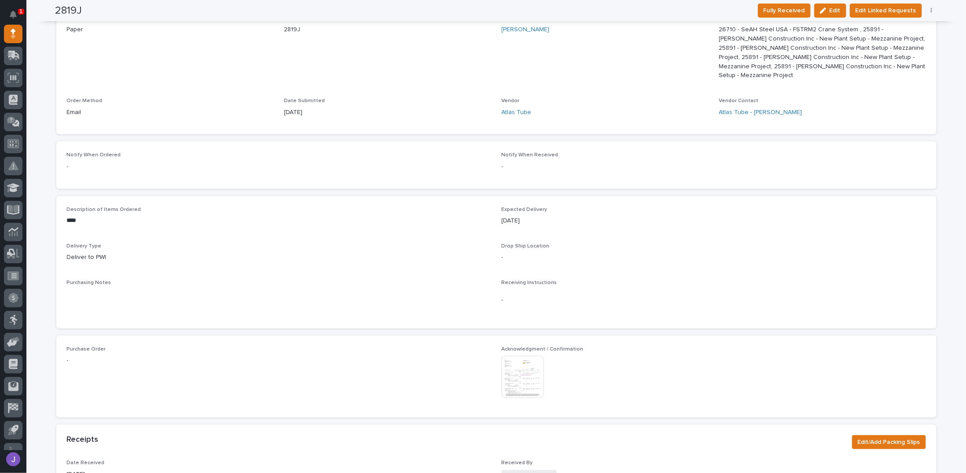
scroll to position [0, 0]
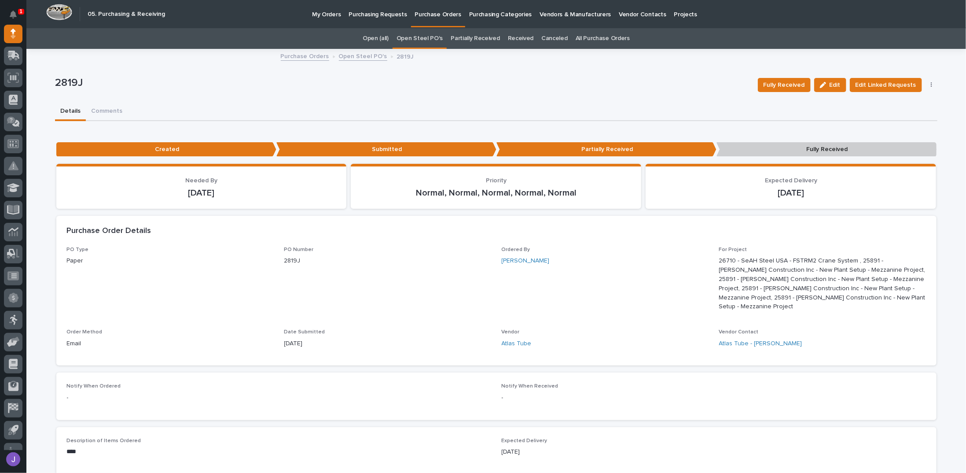
click at [437, 40] on link "Open Steel PO's" at bounding box center [420, 38] width 46 height 21
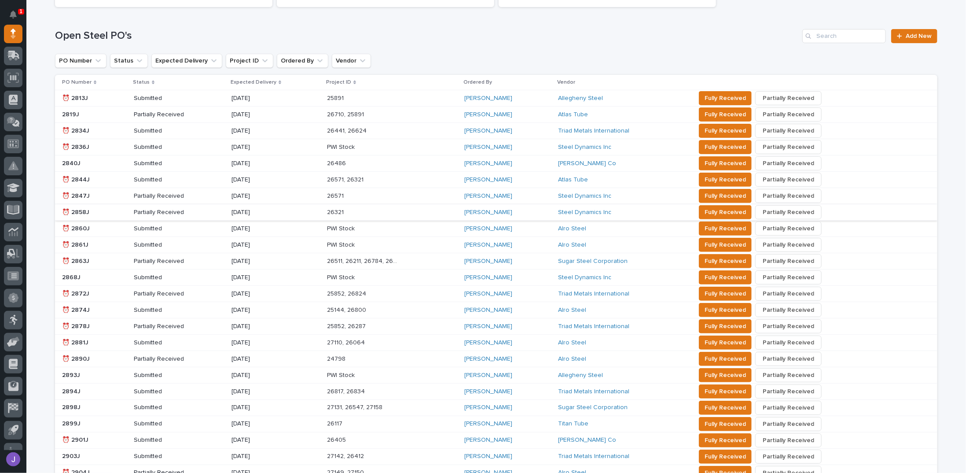
scroll to position [117, 0]
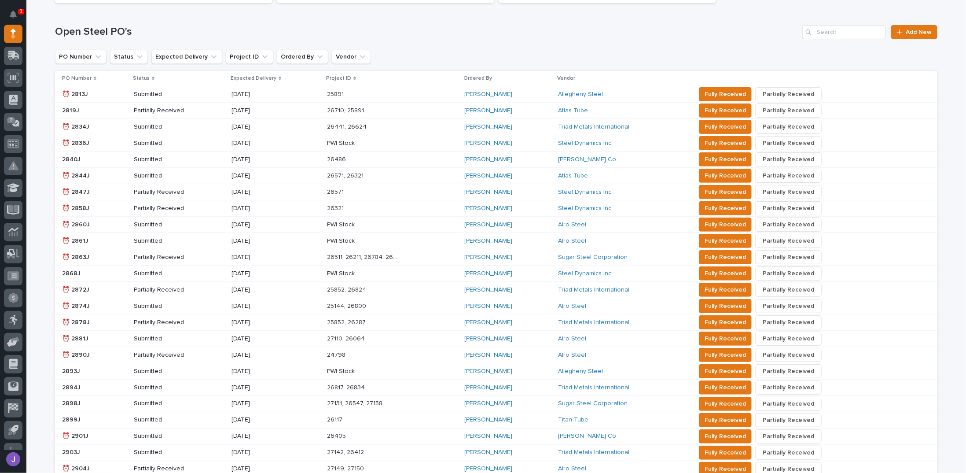
click at [184, 225] on p "Submitted" at bounding box center [171, 224] width 74 height 7
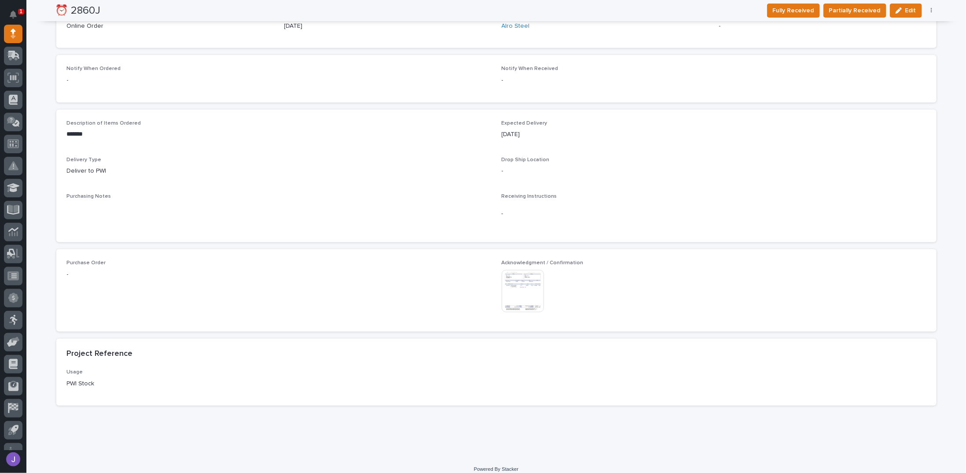
scroll to position [316, 0]
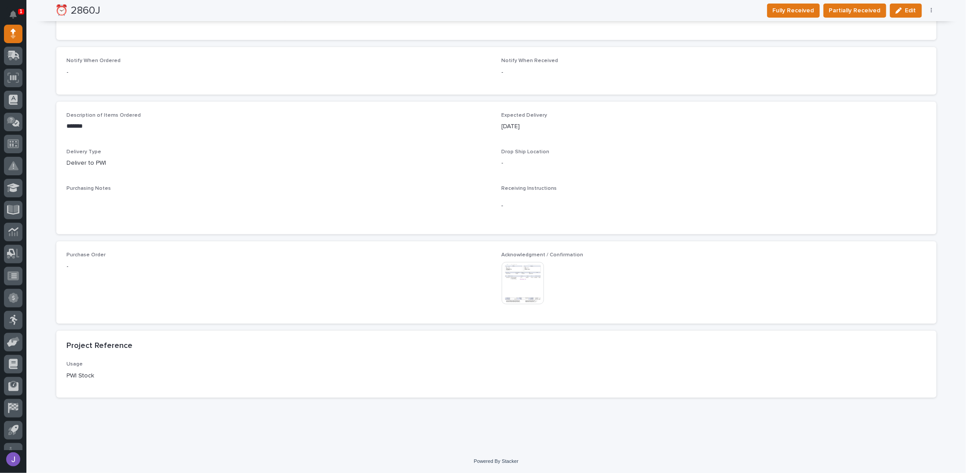
click at [515, 288] on img at bounding box center [523, 283] width 42 height 42
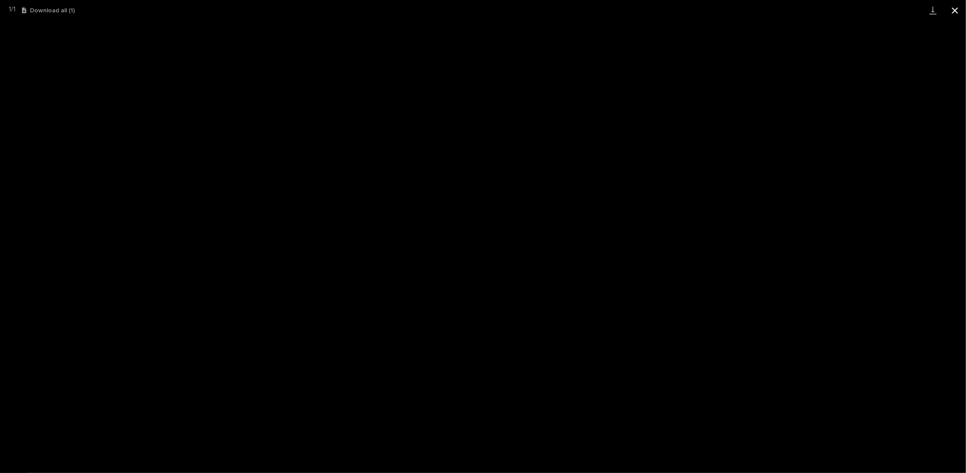
click at [955, 9] on button "Close gallery" at bounding box center [955, 10] width 22 height 21
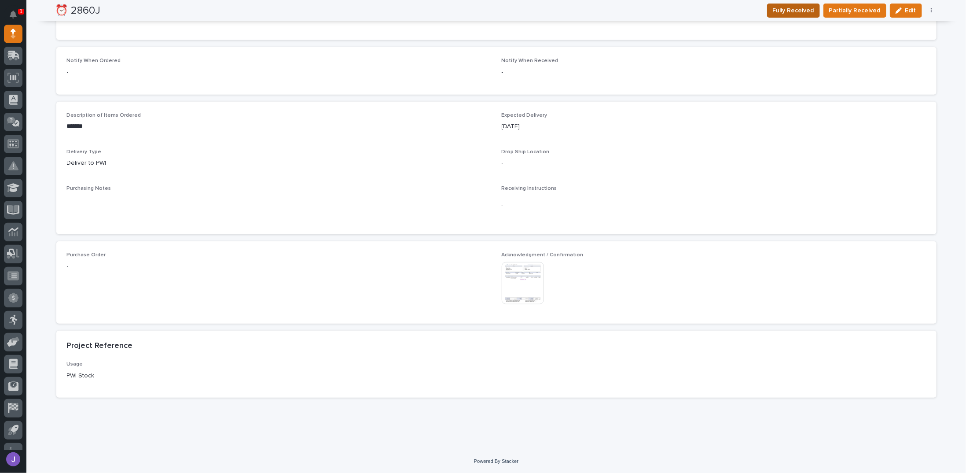
click at [807, 14] on span "Fully Received" at bounding box center [793, 10] width 41 height 11
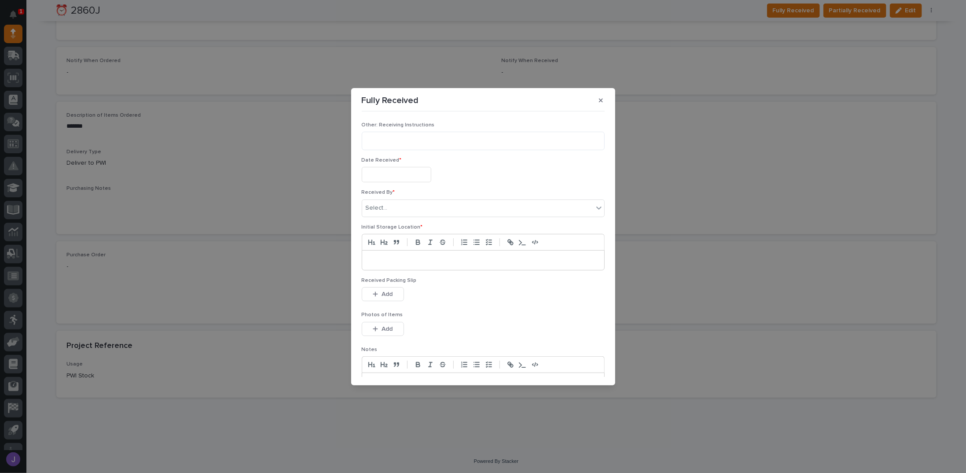
click at [413, 169] on input "text" at bounding box center [397, 174] width 70 height 15
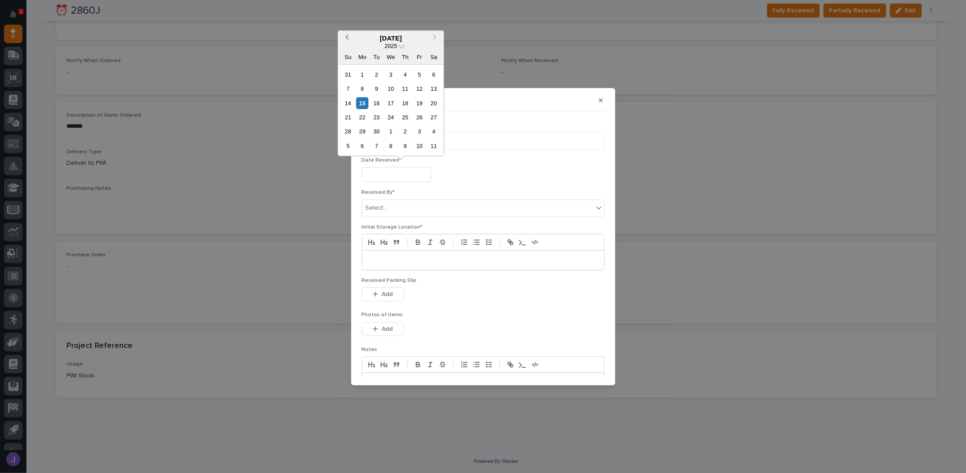
click at [348, 41] on button "Previous Month" at bounding box center [346, 38] width 14 height 14
click at [416, 127] on div "29" at bounding box center [420, 131] width 12 height 12
type input "**********"
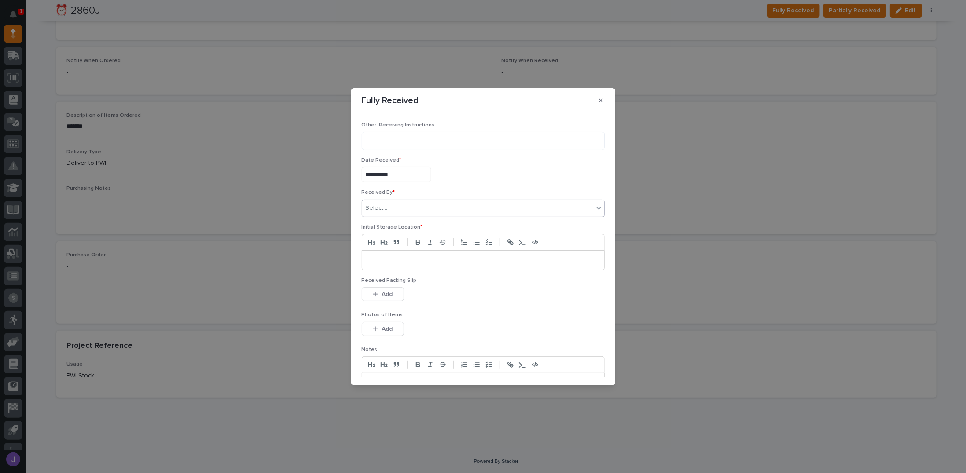
click at [387, 210] on div "Select..." at bounding box center [477, 208] width 231 height 15
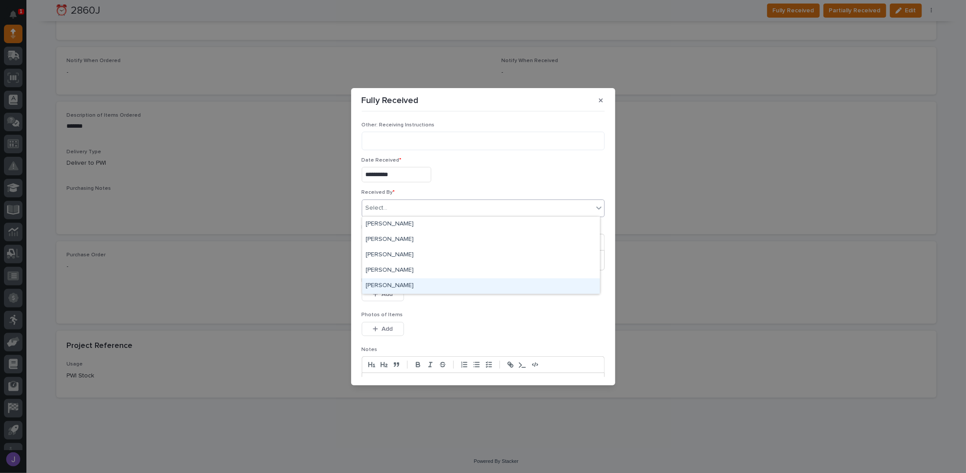
click at [372, 285] on div "[PERSON_NAME]" at bounding box center [481, 285] width 238 height 15
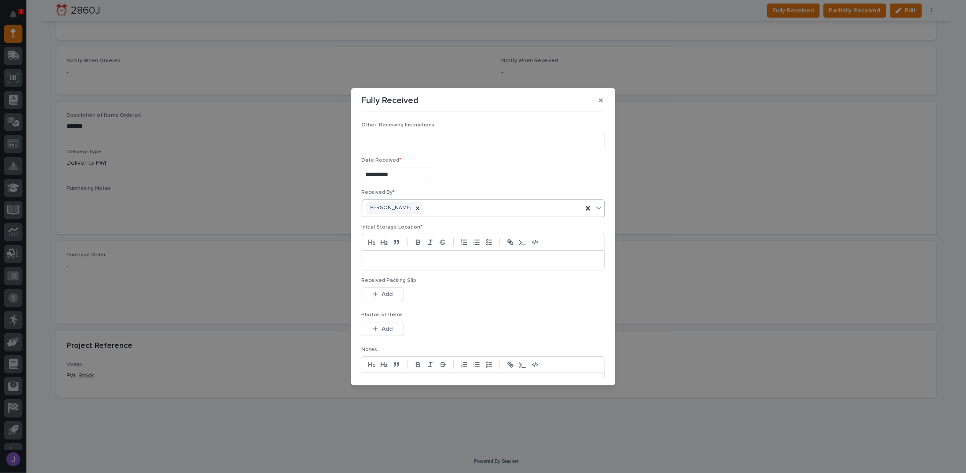
click at [383, 268] on div at bounding box center [483, 259] width 242 height 19
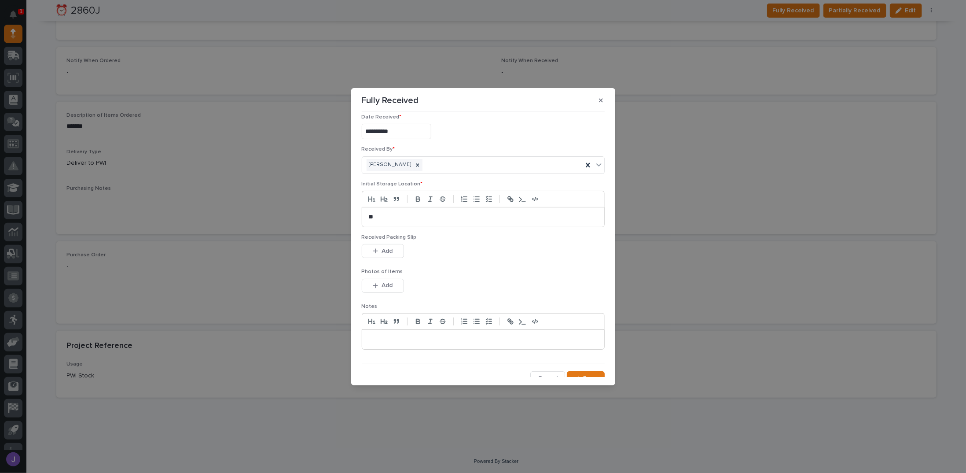
scroll to position [50, 0]
click at [575, 369] on icon "button" at bounding box center [576, 371] width 5 height 6
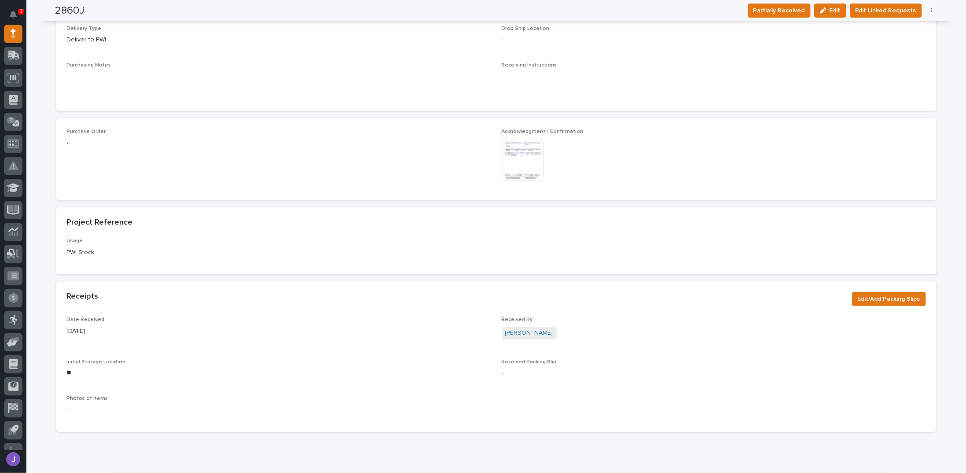
scroll to position [0, 0]
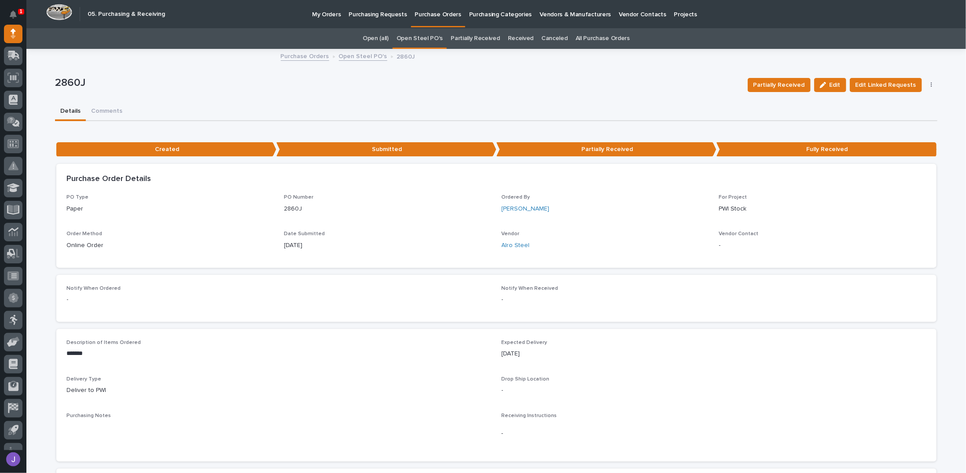
click at [417, 33] on link "Open Steel PO's" at bounding box center [420, 38] width 46 height 21
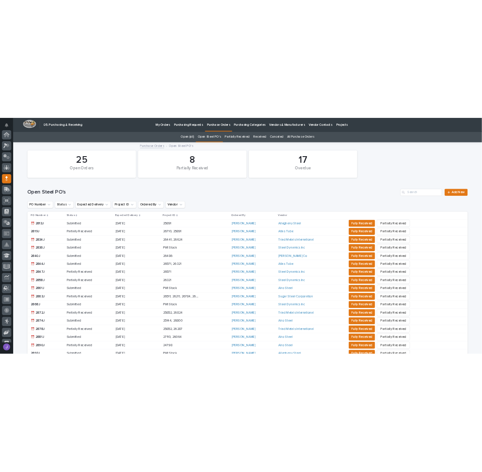
scroll to position [88, 0]
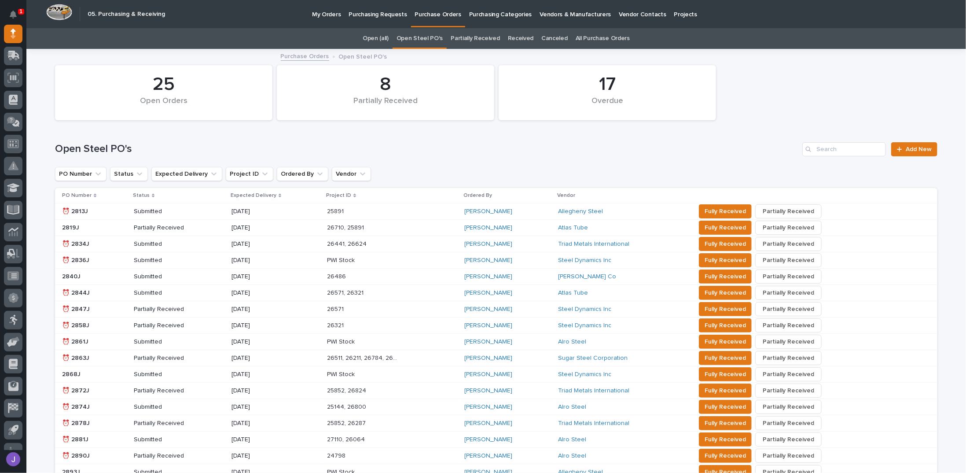
click at [411, 165] on div "Open Steel PO's Add New" at bounding box center [496, 146] width 883 height 42
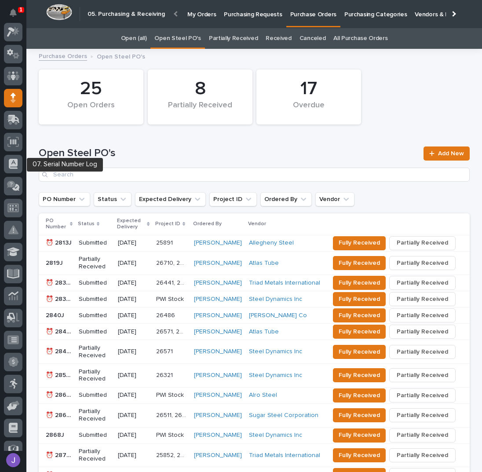
scroll to position [0, 0]
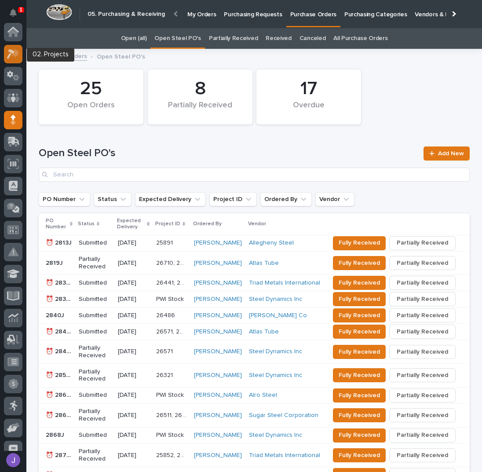
click at [15, 50] on icon at bounding box center [15, 52] width 7 height 9
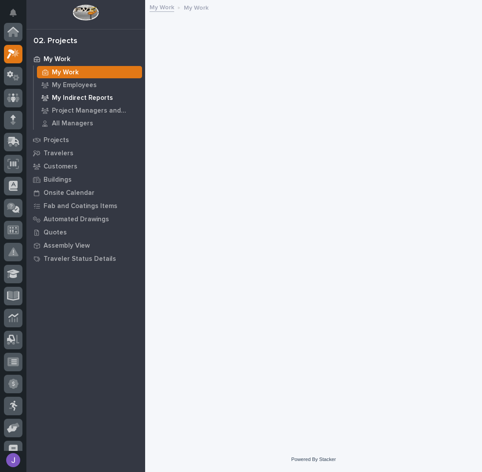
scroll to position [22, 0]
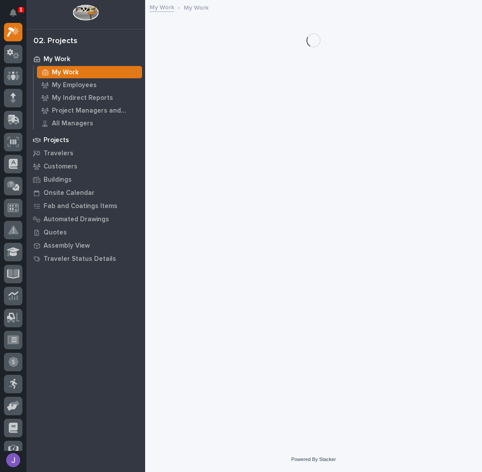
click at [59, 138] on p "Projects" at bounding box center [57, 140] width 26 height 8
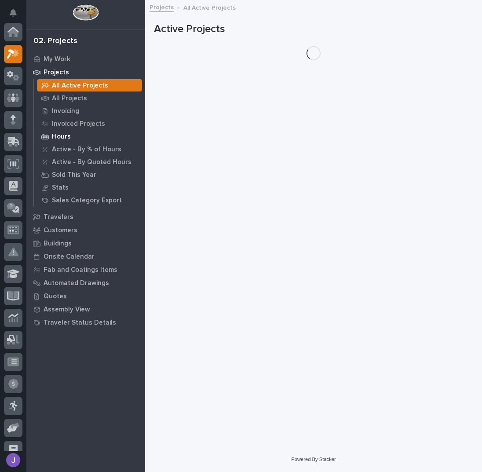
scroll to position [22, 0]
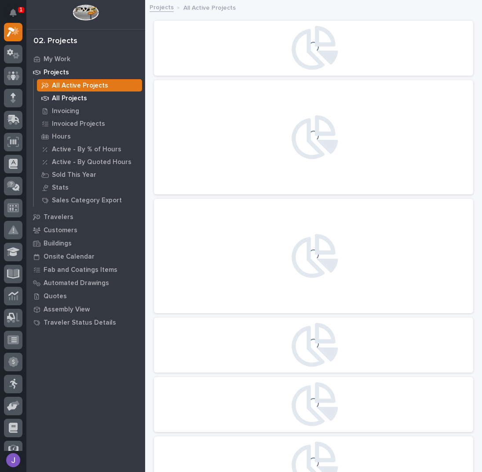
click at [64, 99] on p "All Projects" at bounding box center [69, 99] width 35 height 8
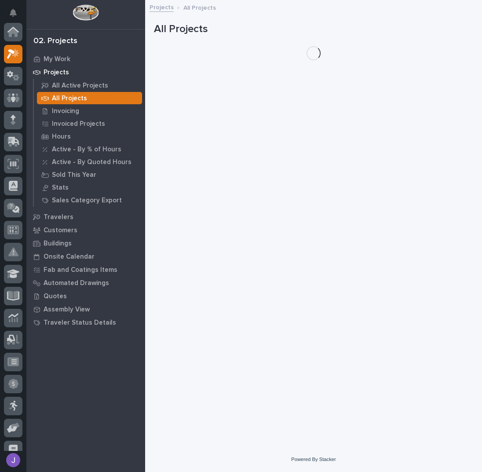
scroll to position [22, 0]
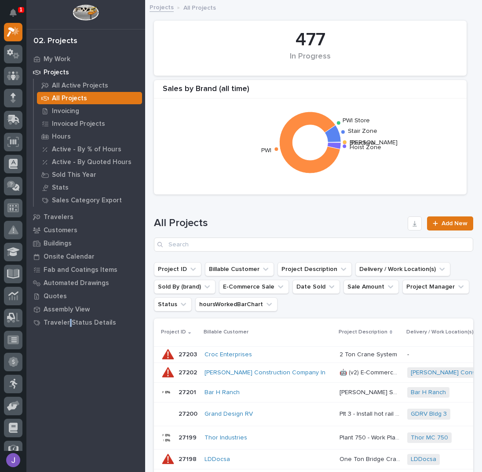
click at [69, 376] on div "My Work Projects All Active Projects All Projects Invoicing Invoiced Projects H…" at bounding box center [85, 262] width 119 height 420
